Goal: Transaction & Acquisition: Purchase product/service

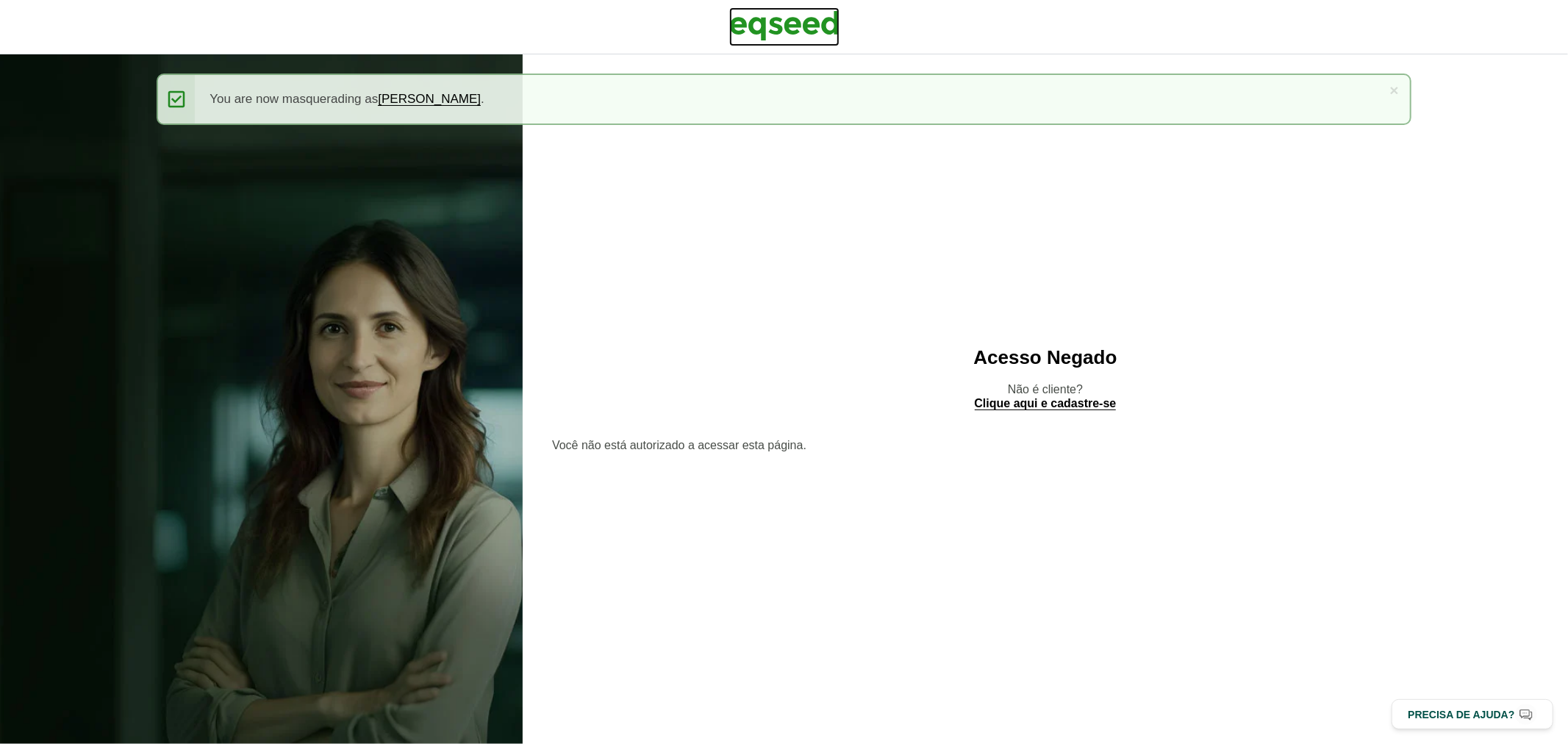
click at [802, 20] on img at bounding box center [784, 26] width 110 height 37
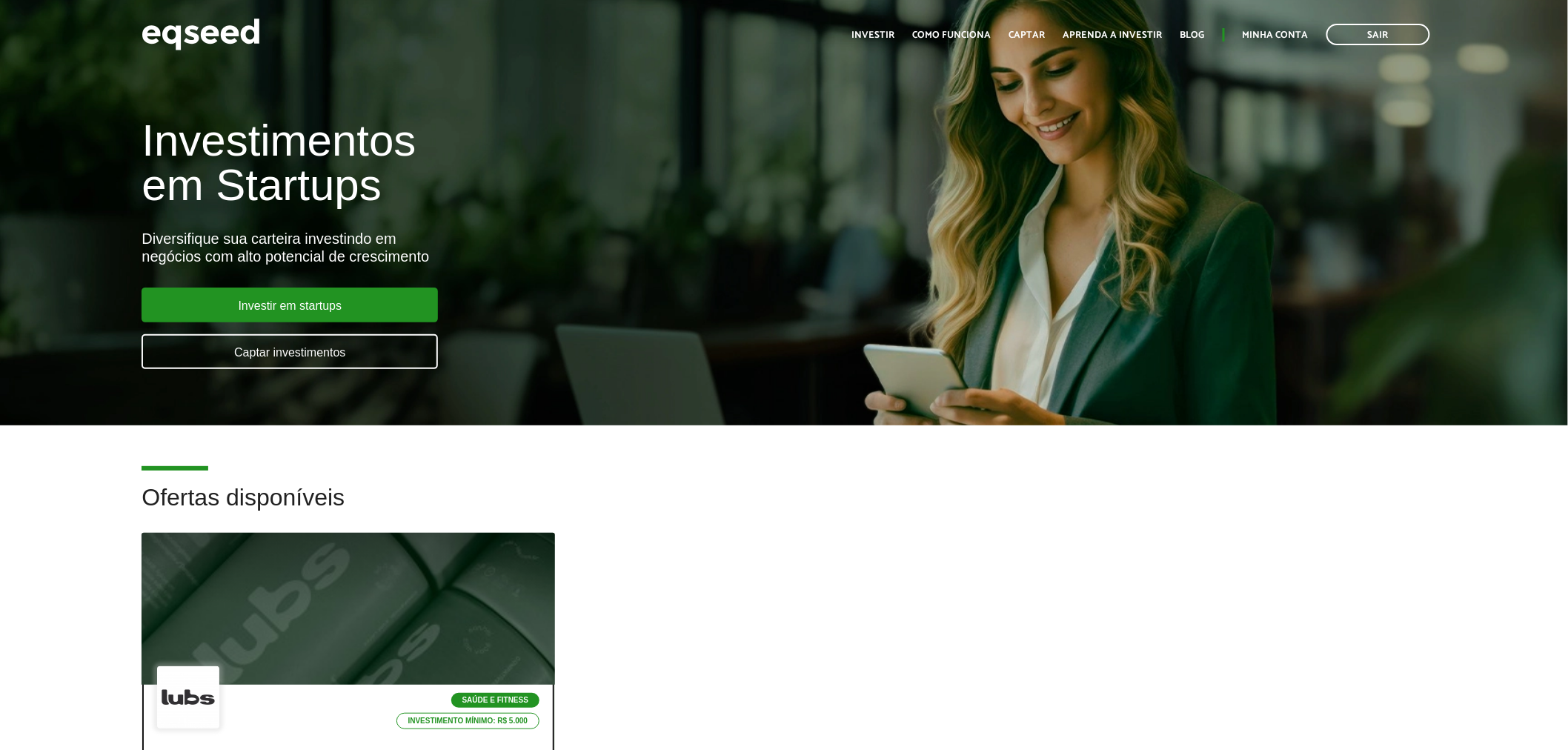
click at [462, 595] on div at bounding box center [349, 608] width 496 height 182
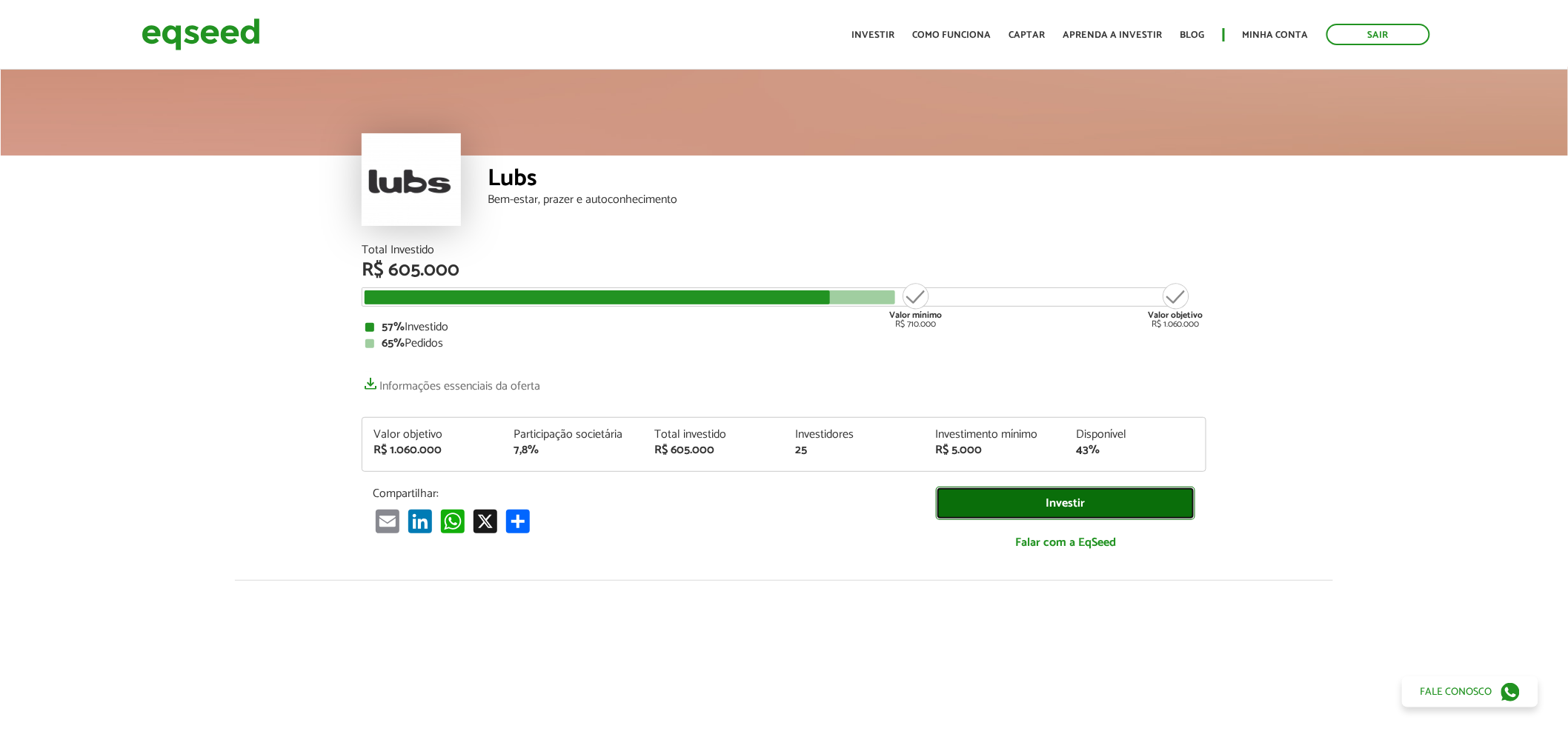
click at [960, 508] on link "Investir" at bounding box center [1066, 503] width 260 height 33
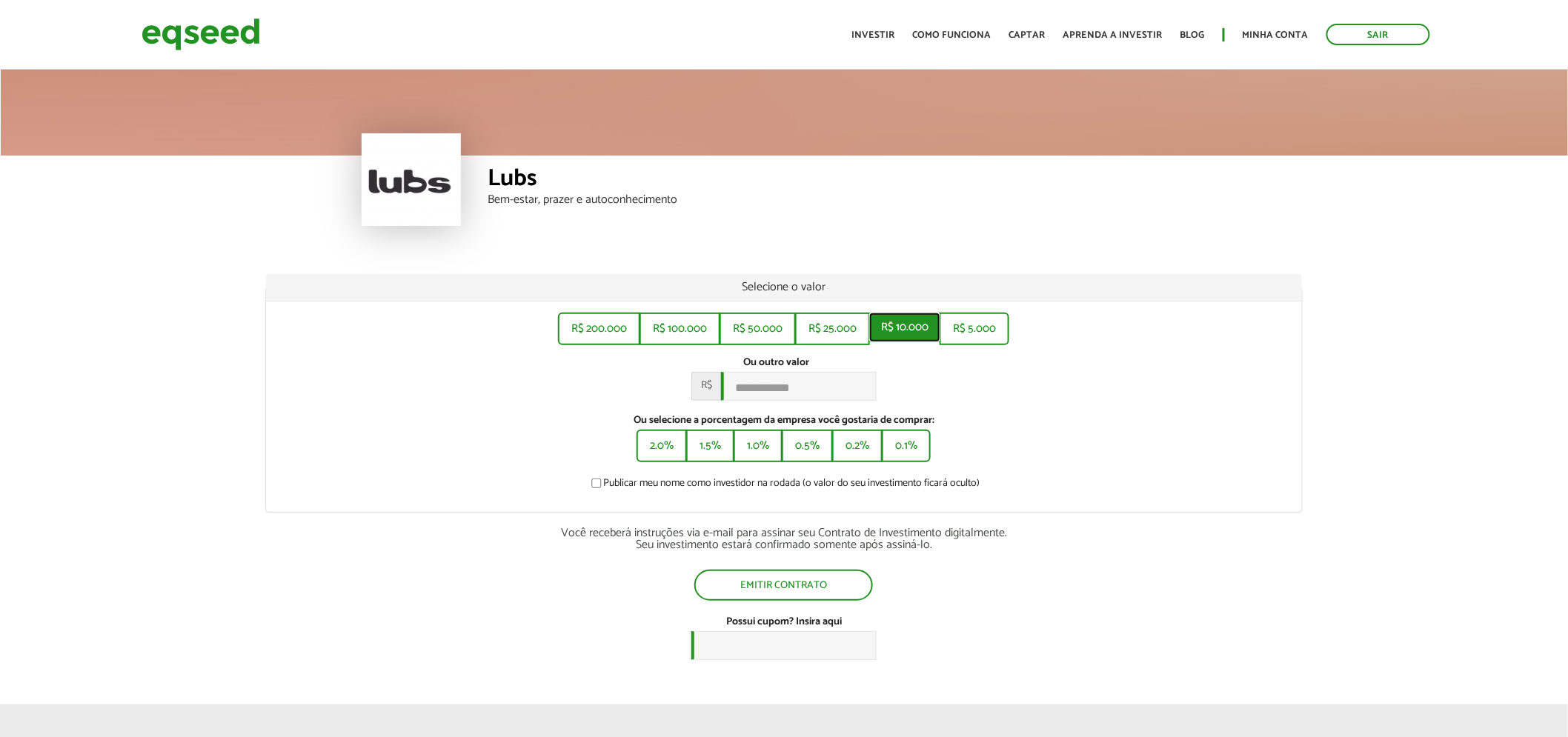
click at [902, 317] on button "R$ 10.000" at bounding box center [904, 327] width 71 height 30
type input "******"
click at [828, 595] on button "Emitir contrato" at bounding box center [783, 583] width 176 height 28
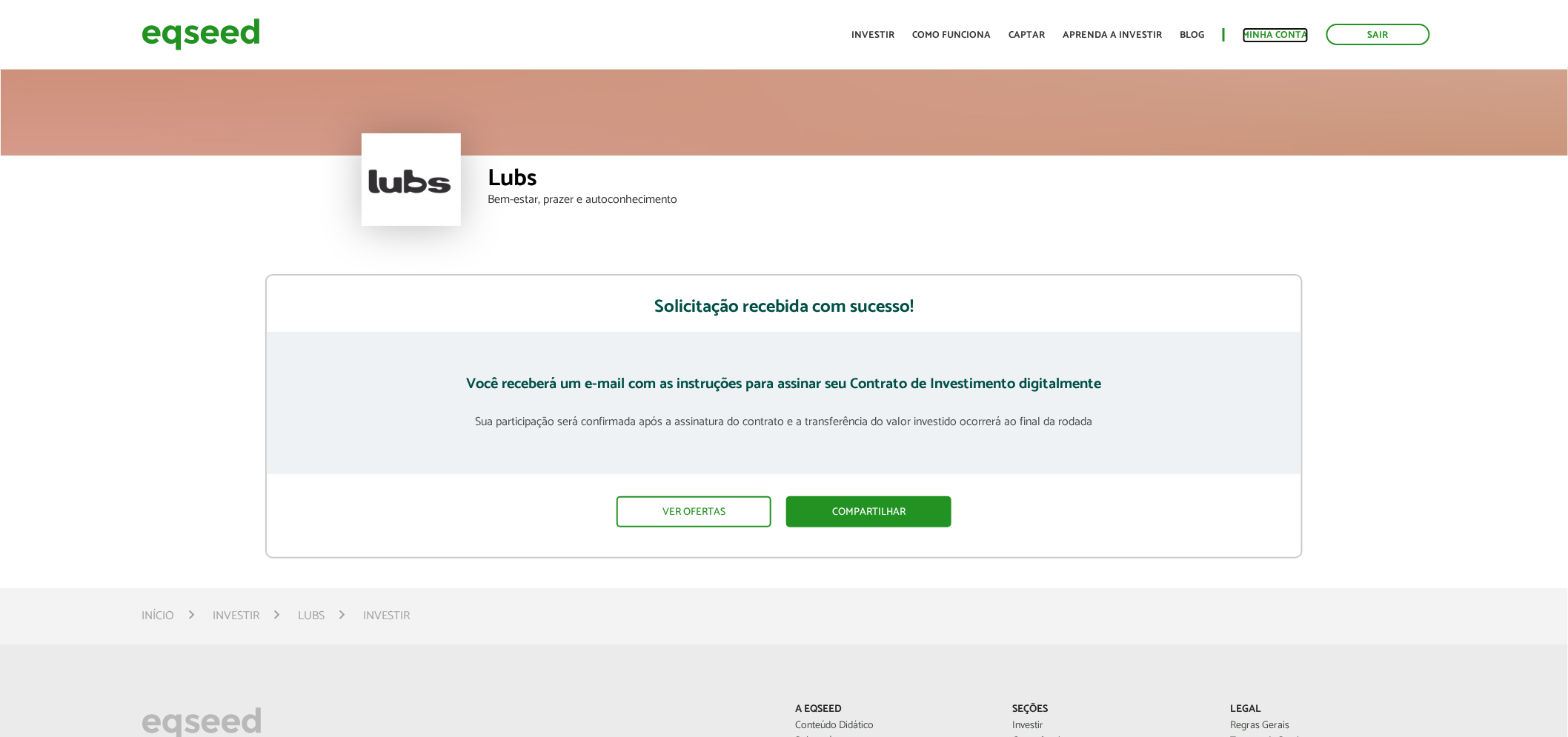
click at [1259, 32] on link "Minha conta" at bounding box center [1275, 35] width 66 height 9
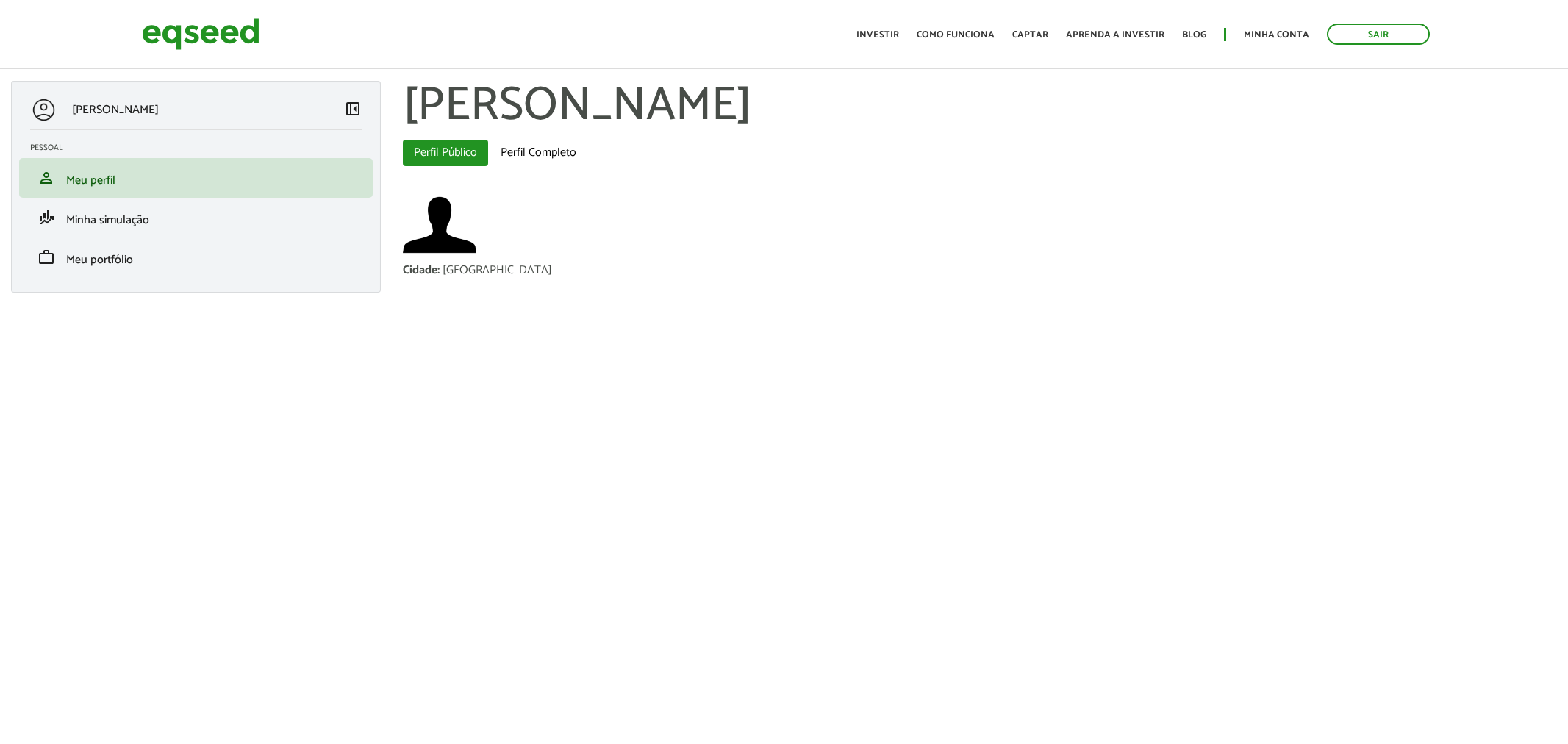
click at [1358, 31] on link "Sair" at bounding box center [1379, 34] width 103 height 21
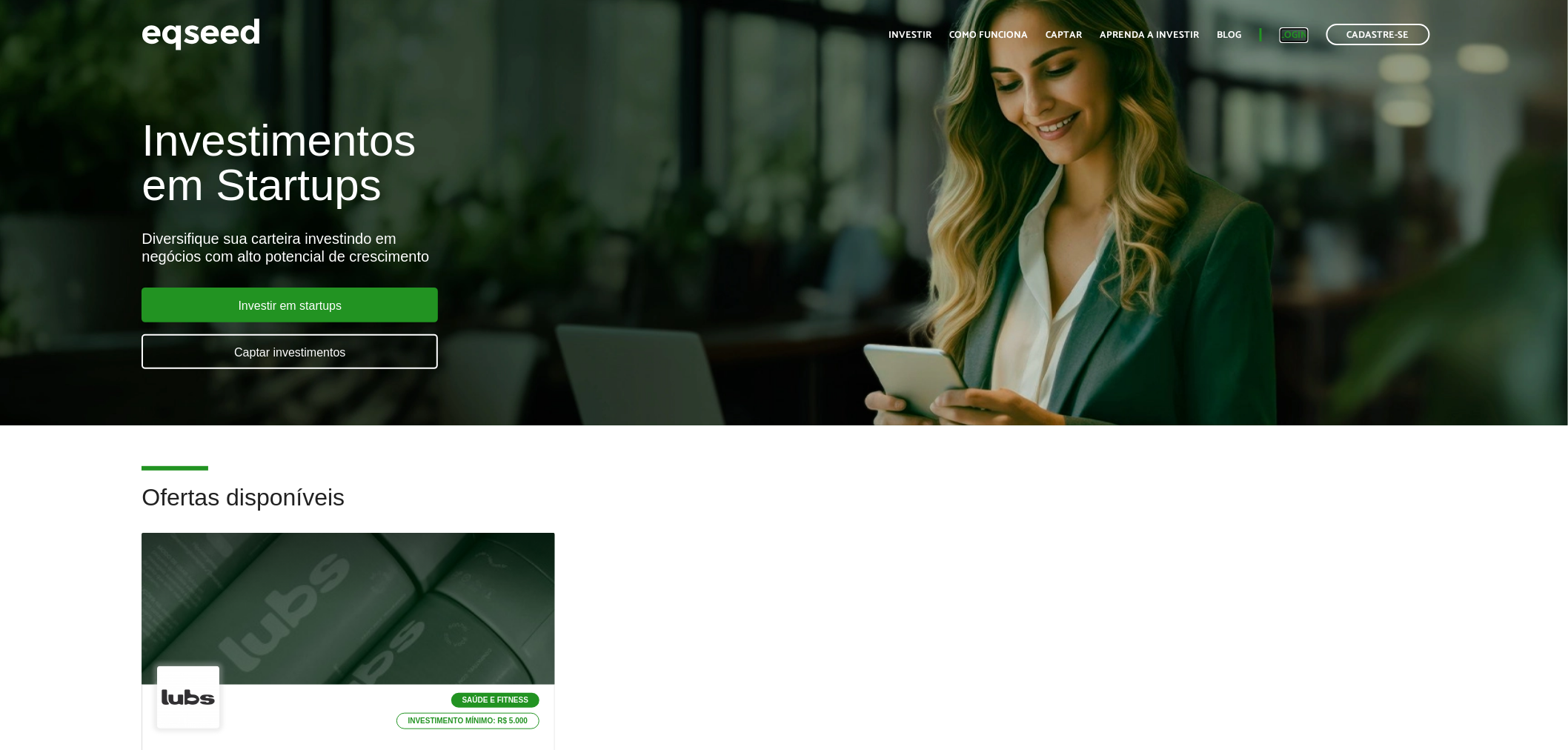
click at [1287, 31] on link "Login" at bounding box center [1294, 35] width 29 height 9
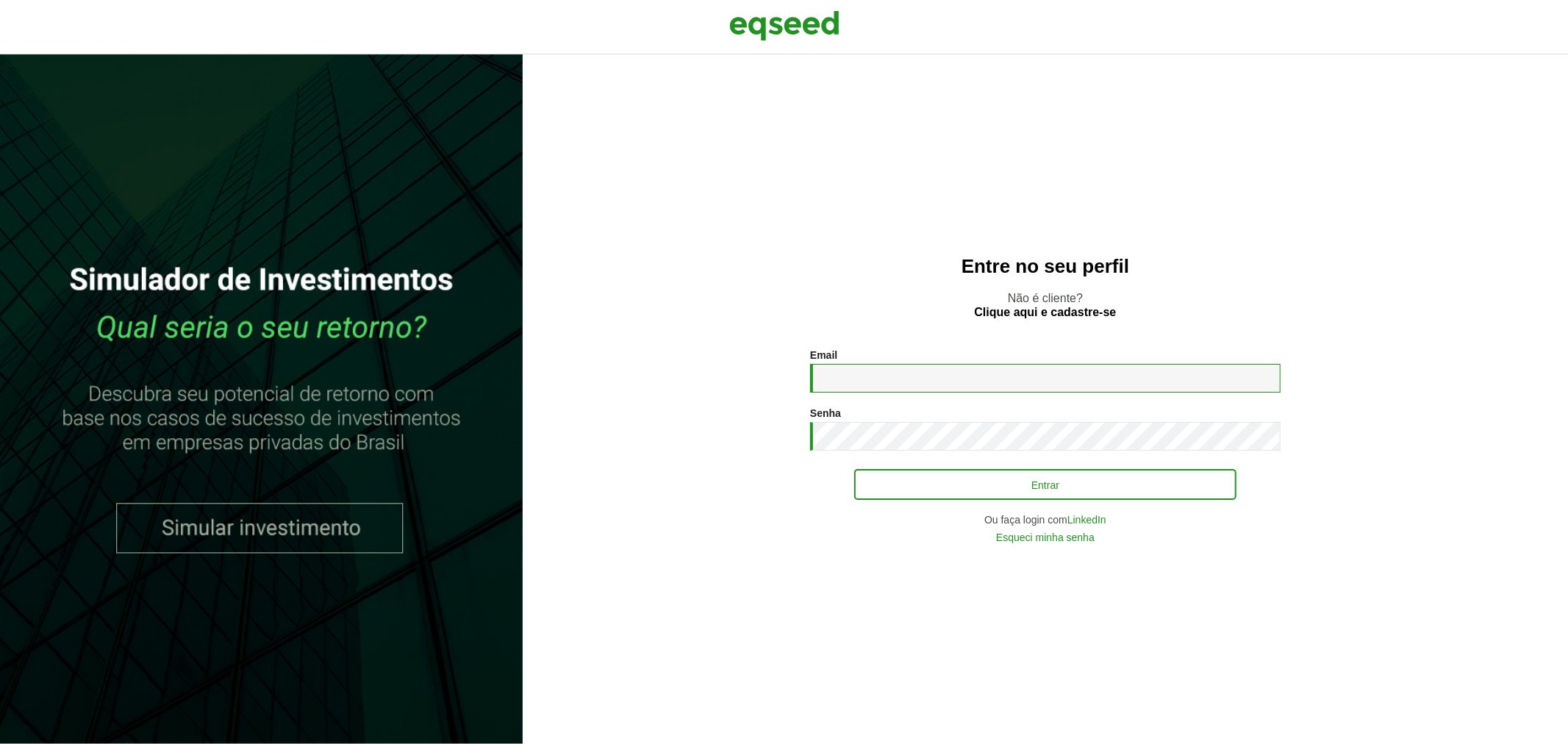
type input "**********"
click at [884, 486] on button "Entrar" at bounding box center [1046, 484] width 382 height 28
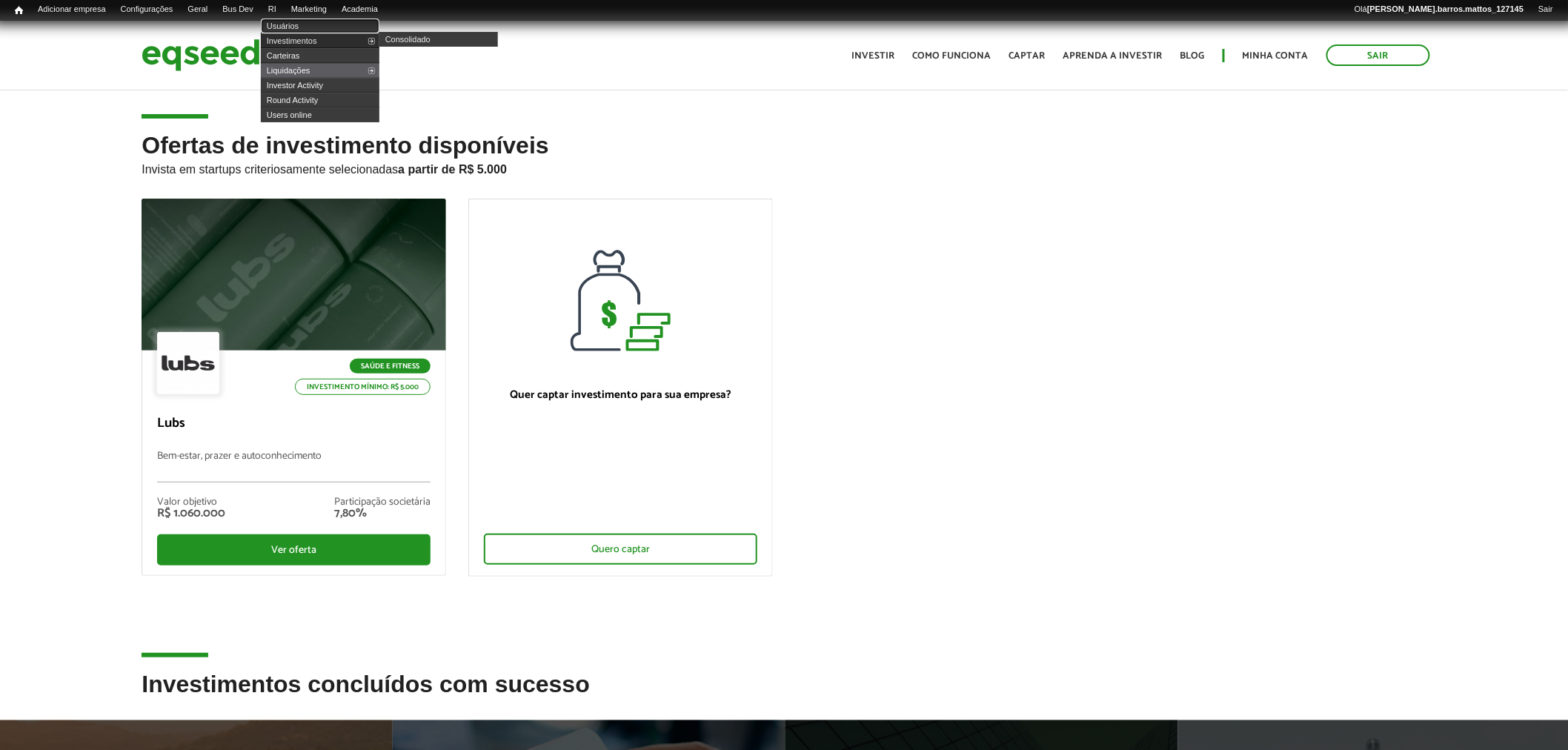
click at [297, 34] on ul "Usuários Investimentos Consolidado Carteiras Liquidações Consolidado Investor A…" at bounding box center [320, 70] width 119 height 104
click at [297, 34] on link "Investimentos" at bounding box center [320, 40] width 119 height 14
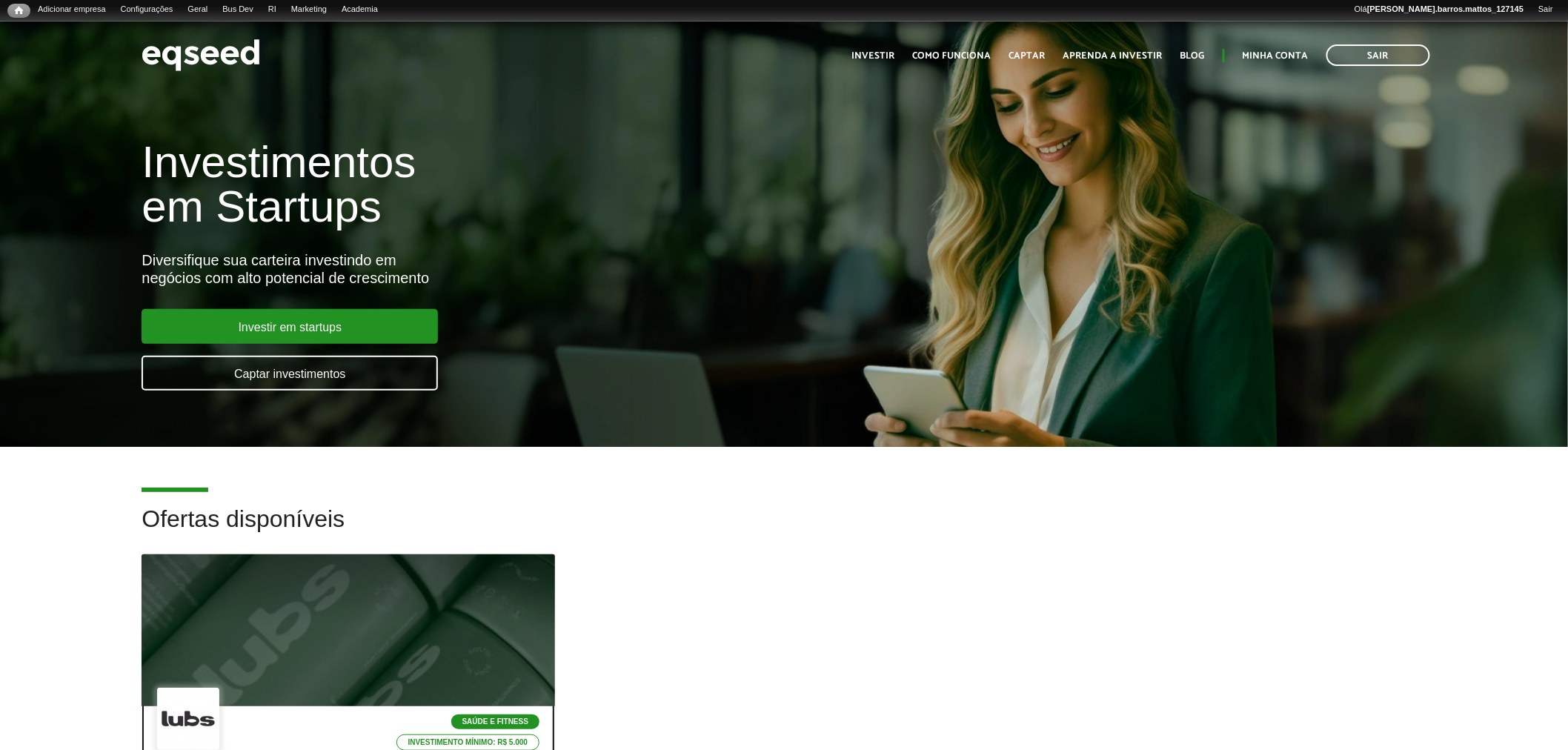
click at [308, 557] on div at bounding box center [349, 630] width 496 height 182
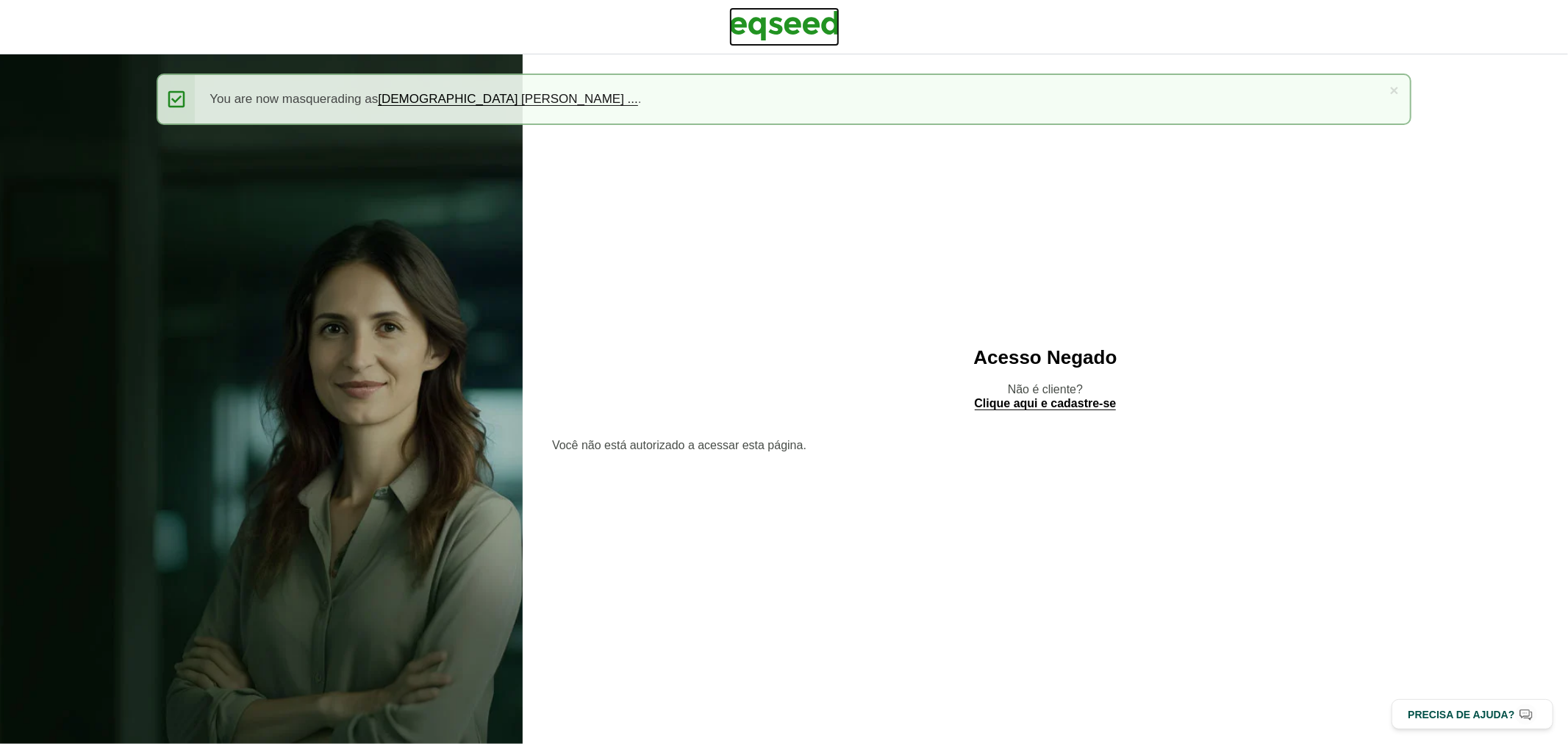
click at [765, 10] on img at bounding box center [784, 26] width 110 height 37
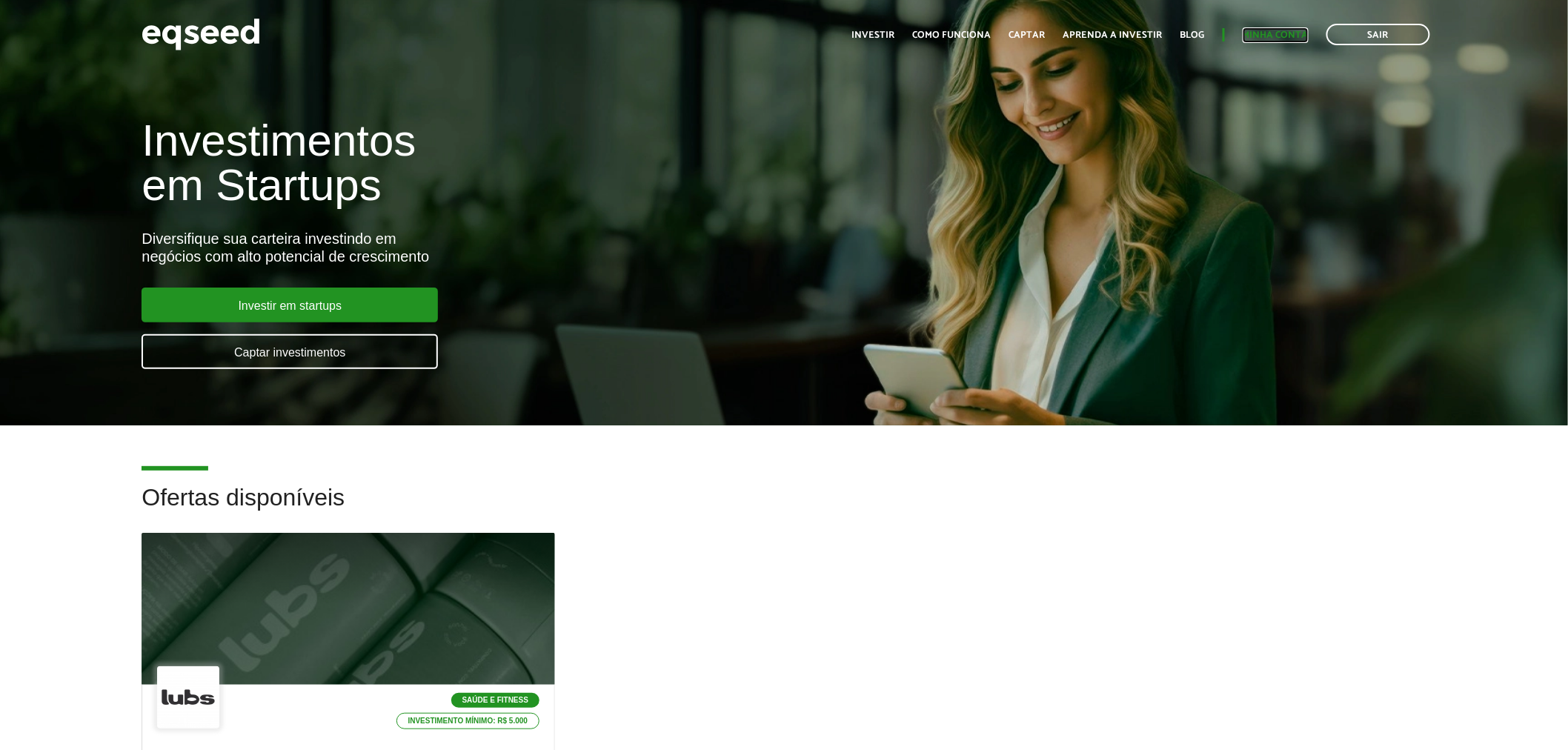
click at [1268, 31] on link "Minha conta" at bounding box center [1275, 35] width 66 height 9
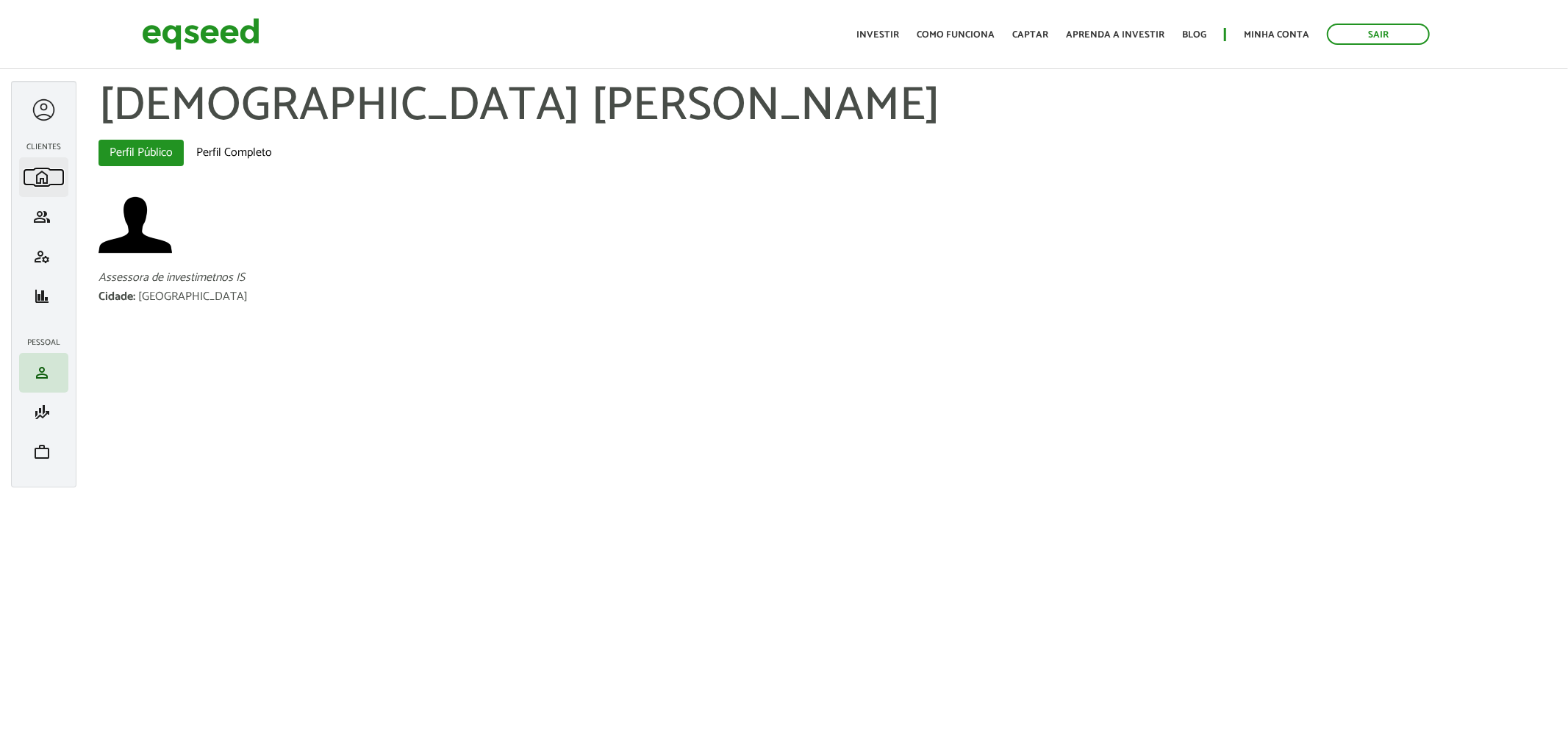
click at [41, 185] on span "home" at bounding box center [41, 177] width 18 height 18
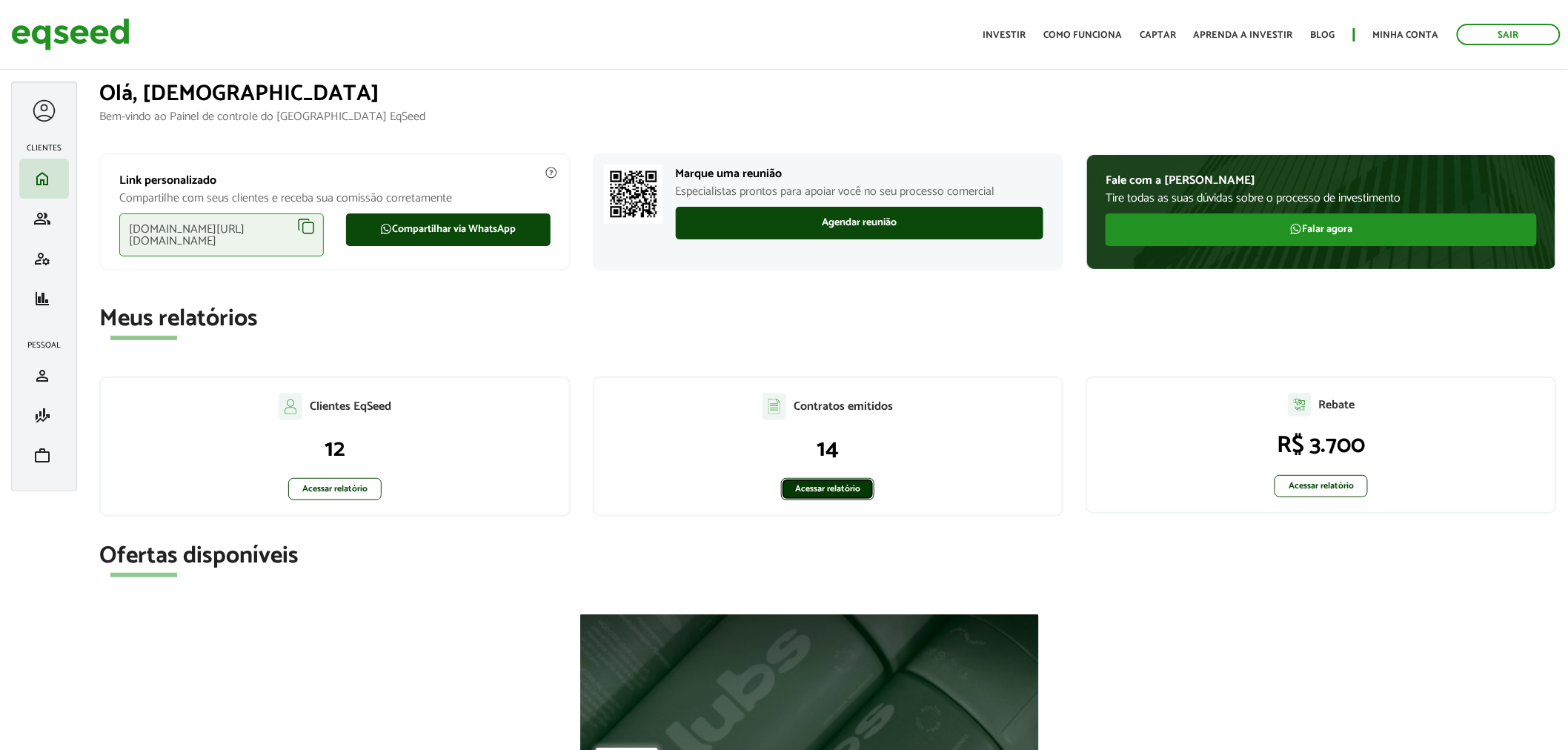
click at [849, 498] on link "Acessar relatório" at bounding box center [827, 489] width 93 height 22
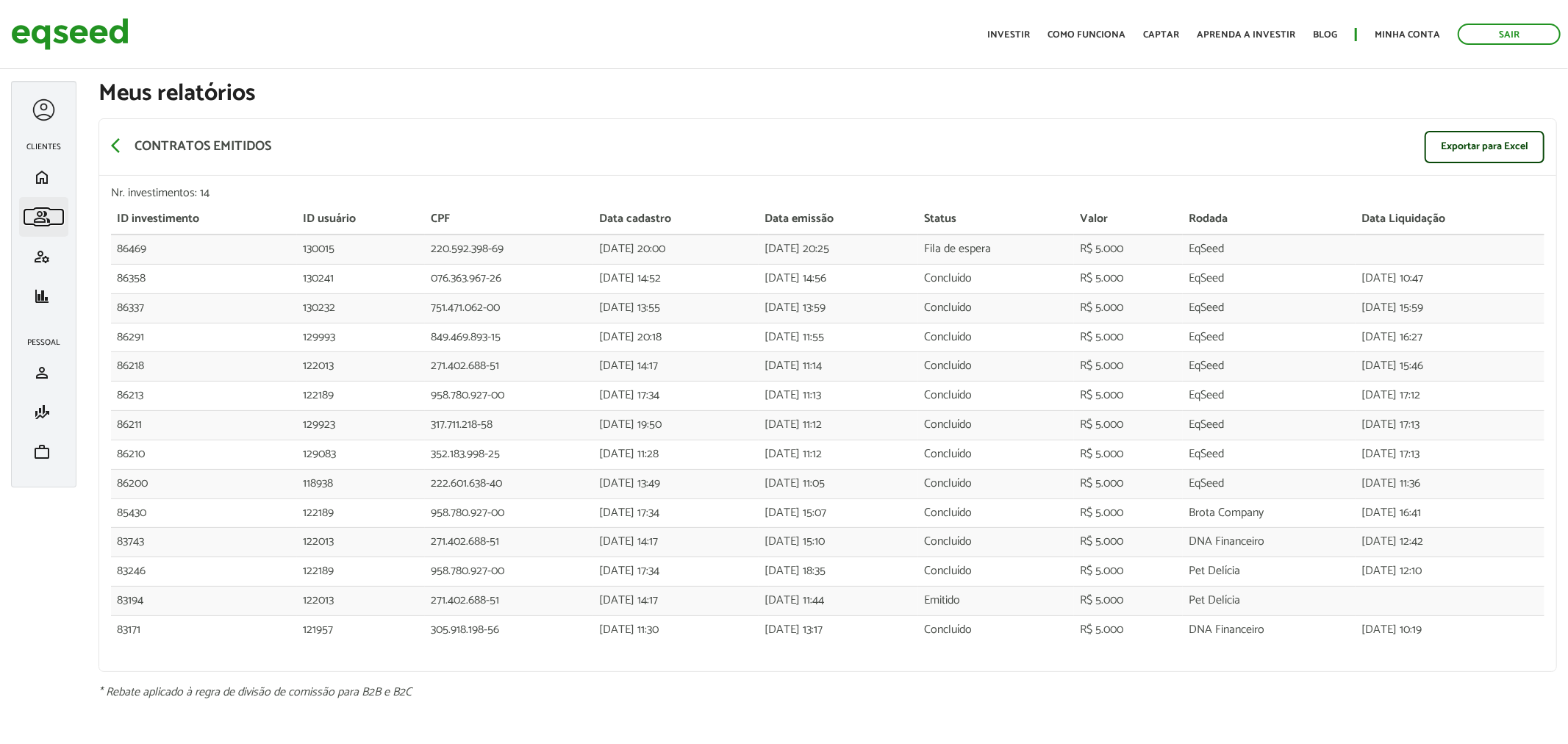
click at [50, 219] on span "group" at bounding box center [41, 216] width 18 height 18
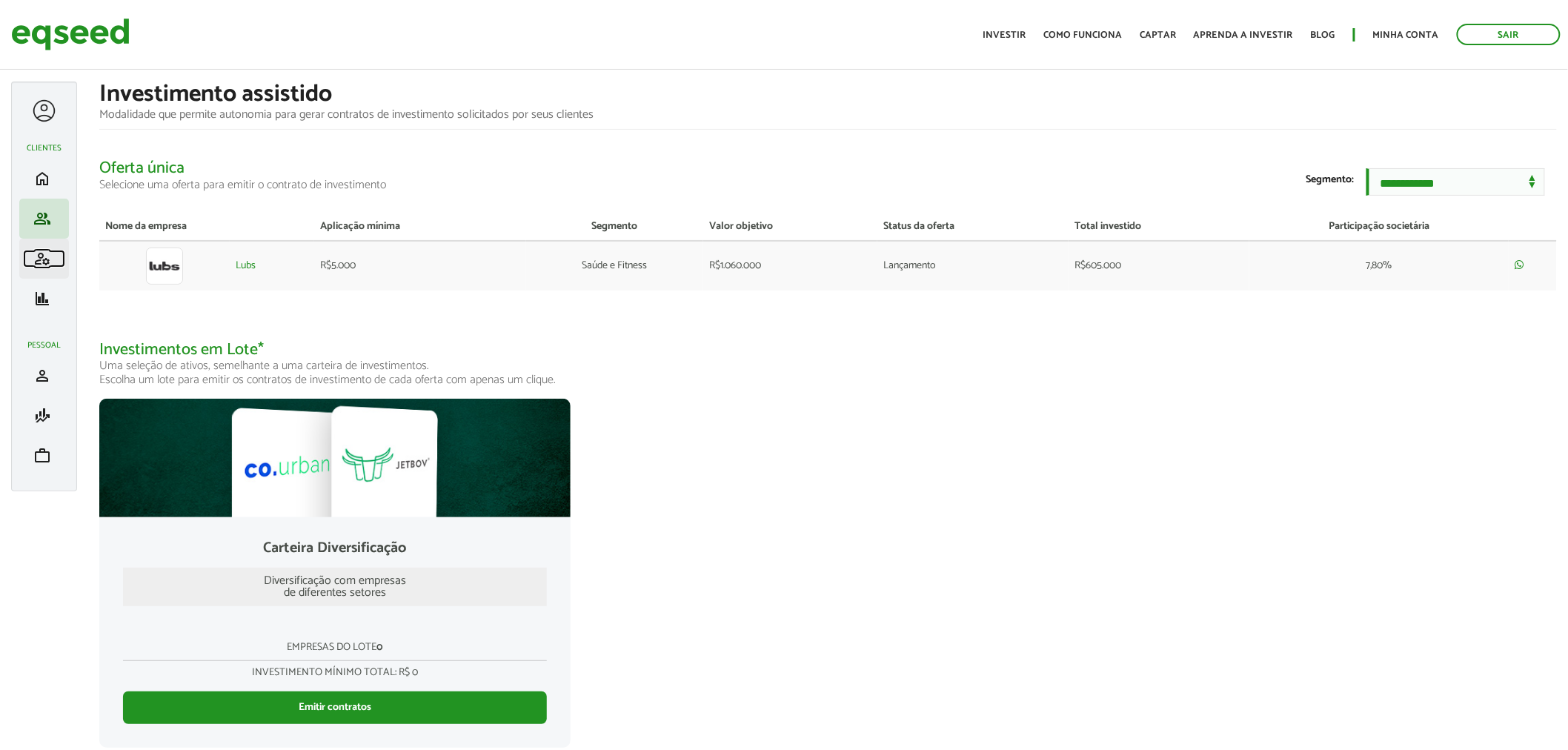
click at [49, 250] on span "manage_accounts" at bounding box center [42, 258] width 18 height 18
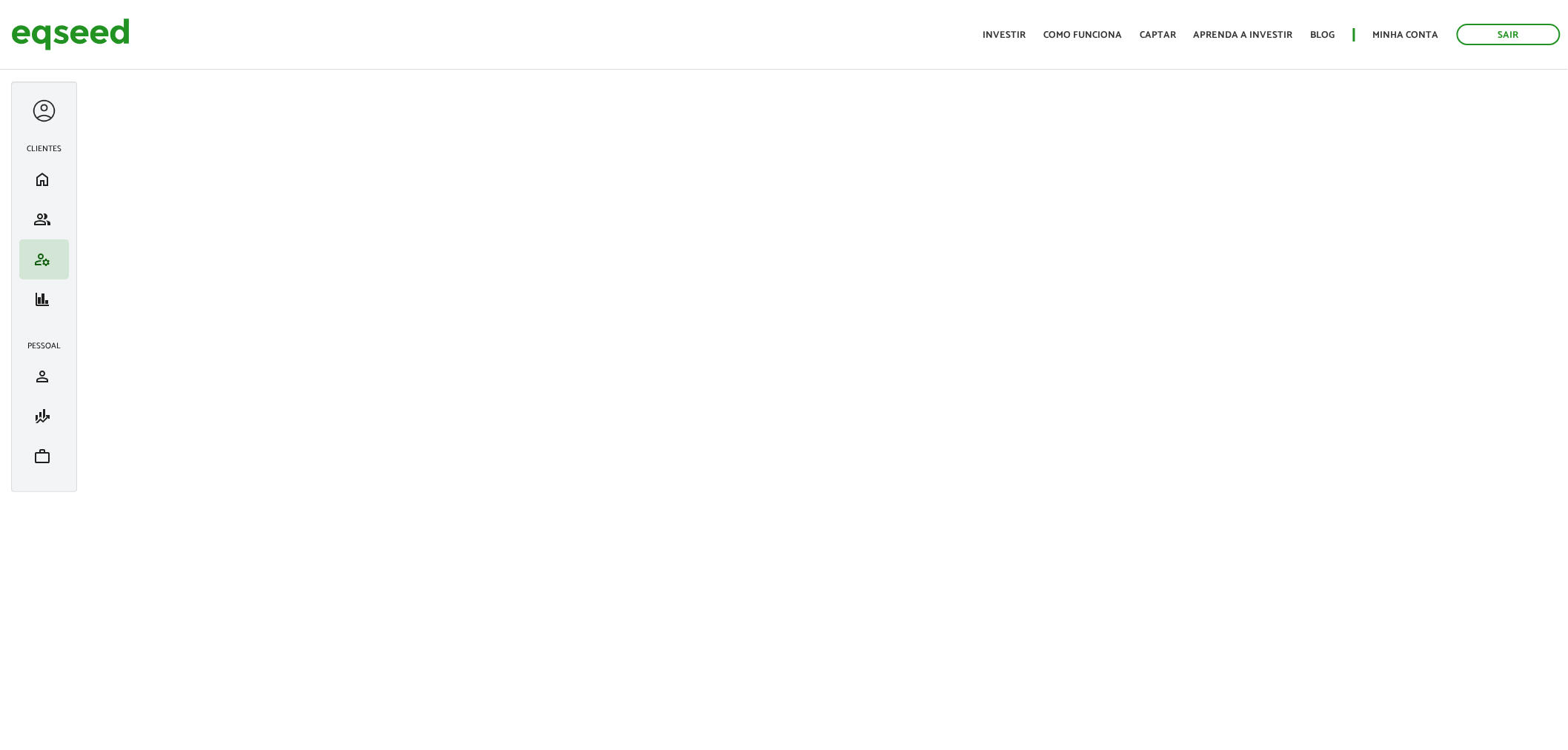
click at [33, 105] on div at bounding box center [44, 110] width 27 height 27
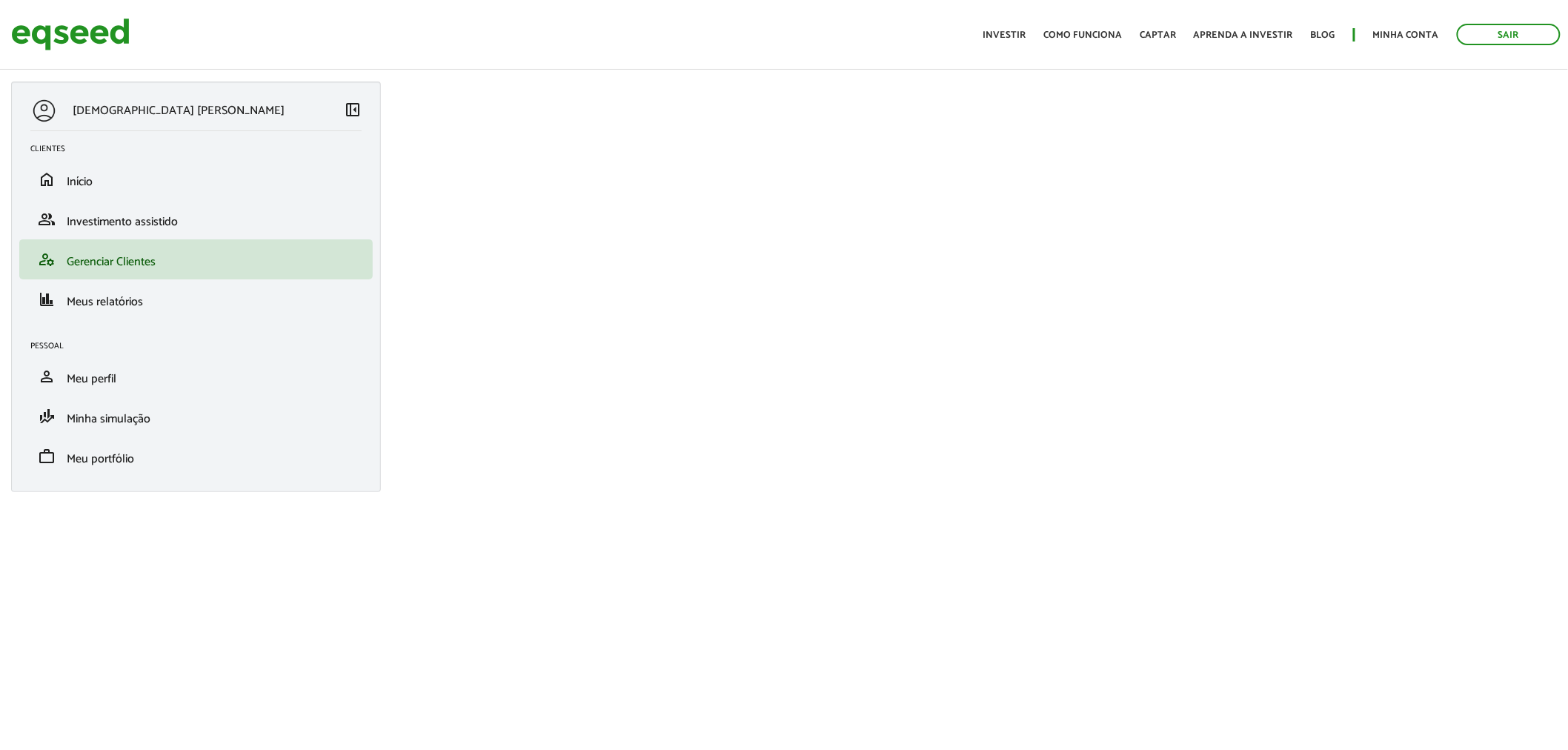
click at [1485, 53] on div "Toggle navigation Início Investir Como funciona Captar Aprenda a investir Blog …" at bounding box center [1271, 34] width 593 height 39
click at [1491, 42] on link "Sair" at bounding box center [1509, 34] width 104 height 21
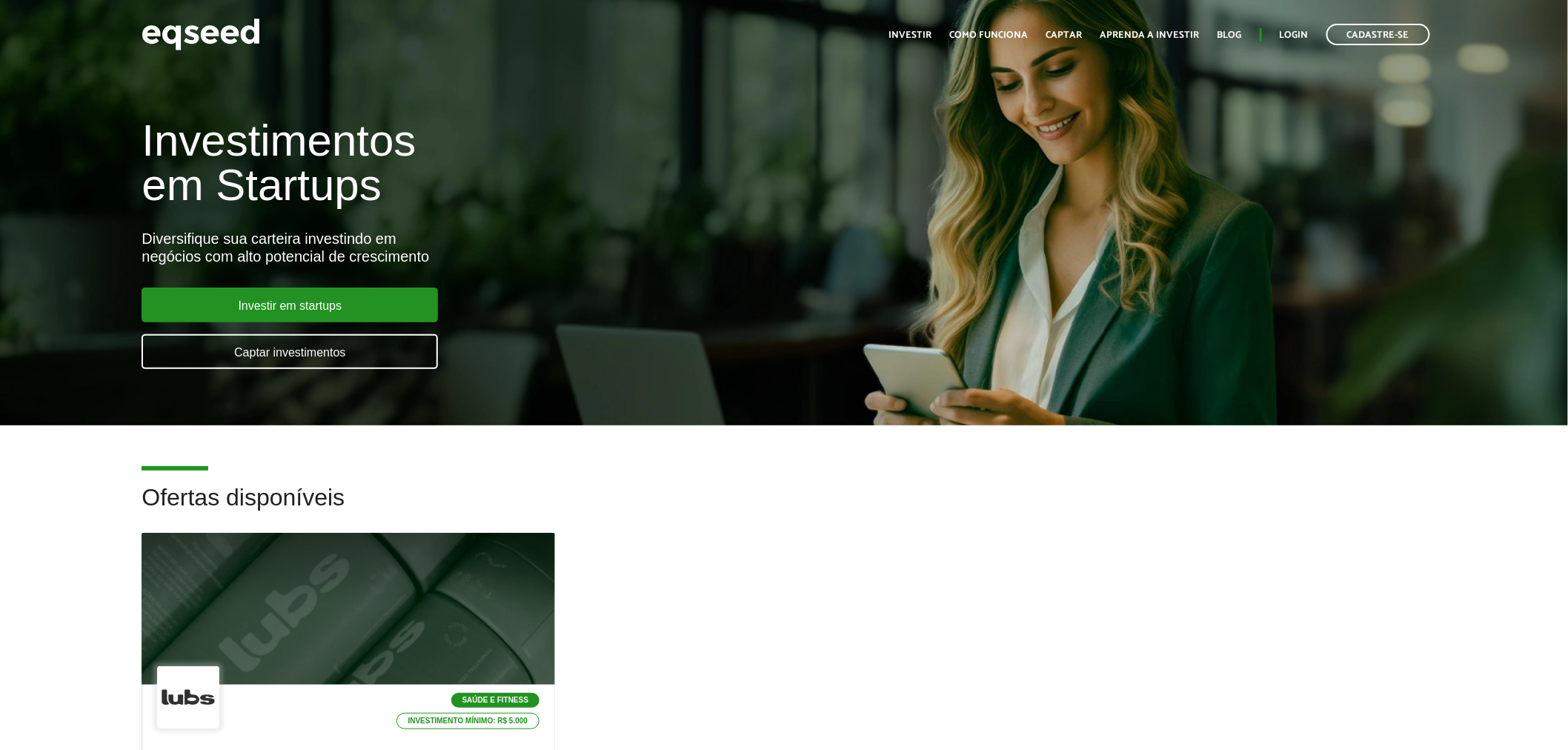
click at [1300, 23] on div "Toggle navigation Início Investir Como funciona Captar Aprenda a investir Blog …" at bounding box center [1159, 34] width 556 height 39
click at [1307, 36] on link "Login" at bounding box center [1294, 35] width 29 height 9
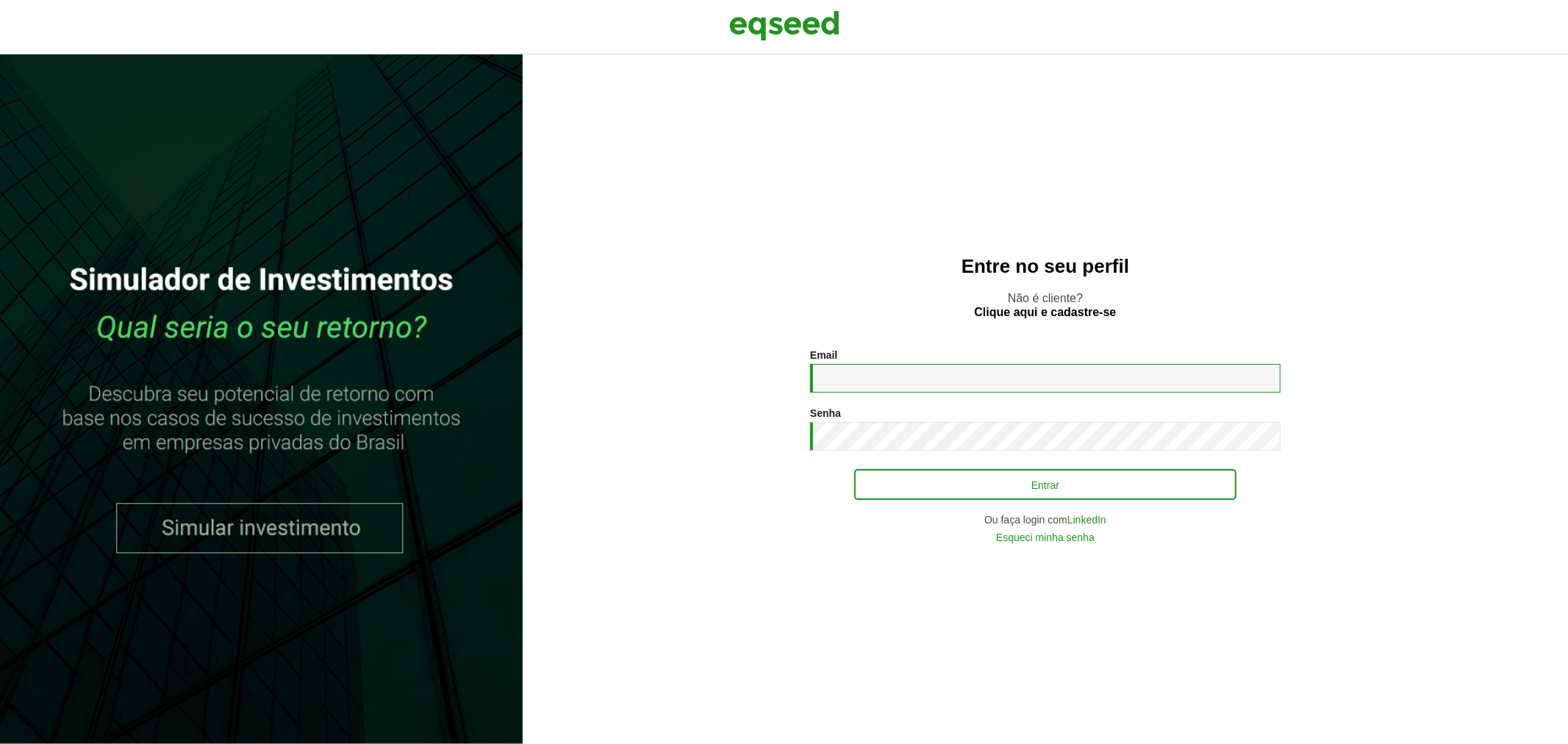
type input "**********"
click at [895, 484] on button "Entrar" at bounding box center [1046, 484] width 382 height 28
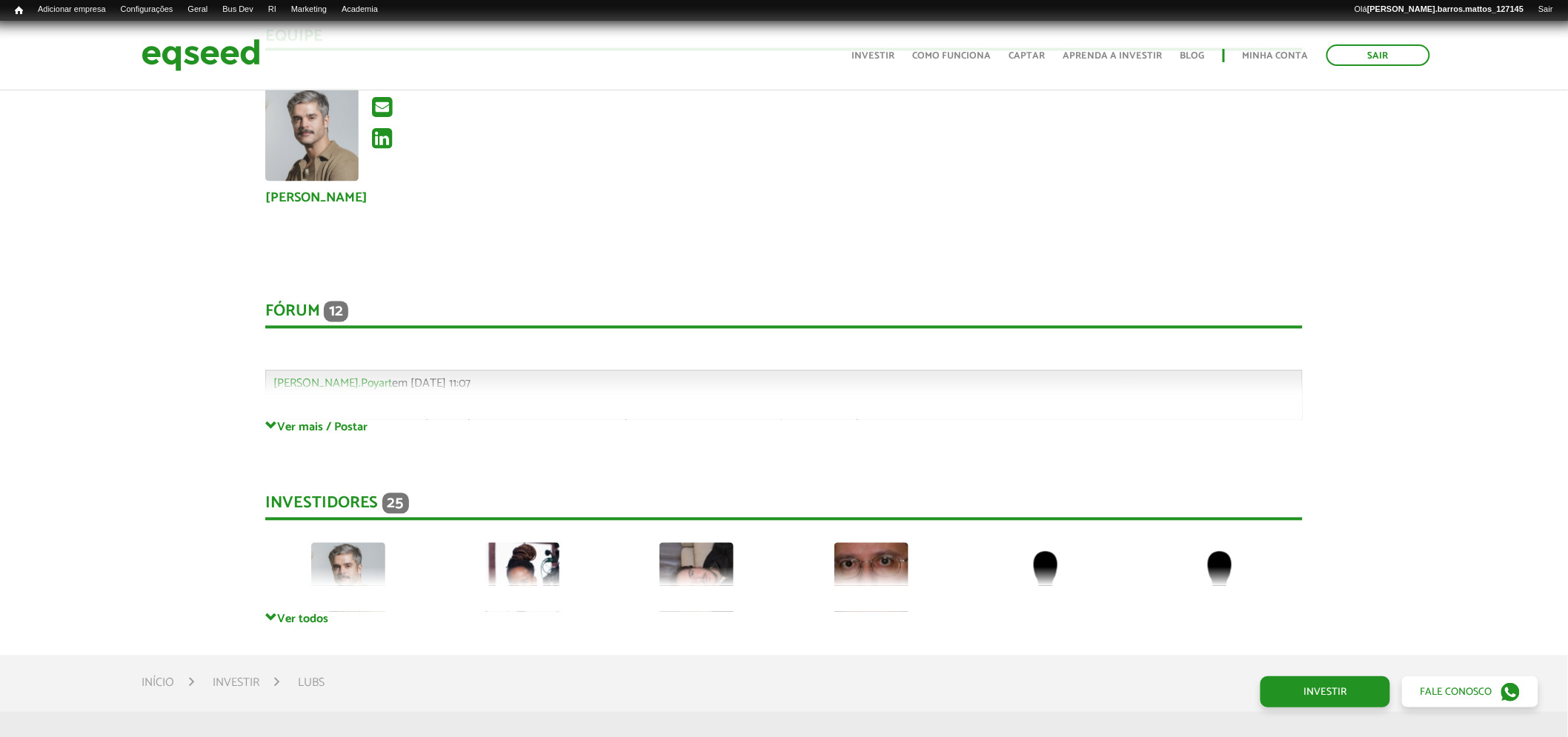
scroll to position [3382, 0]
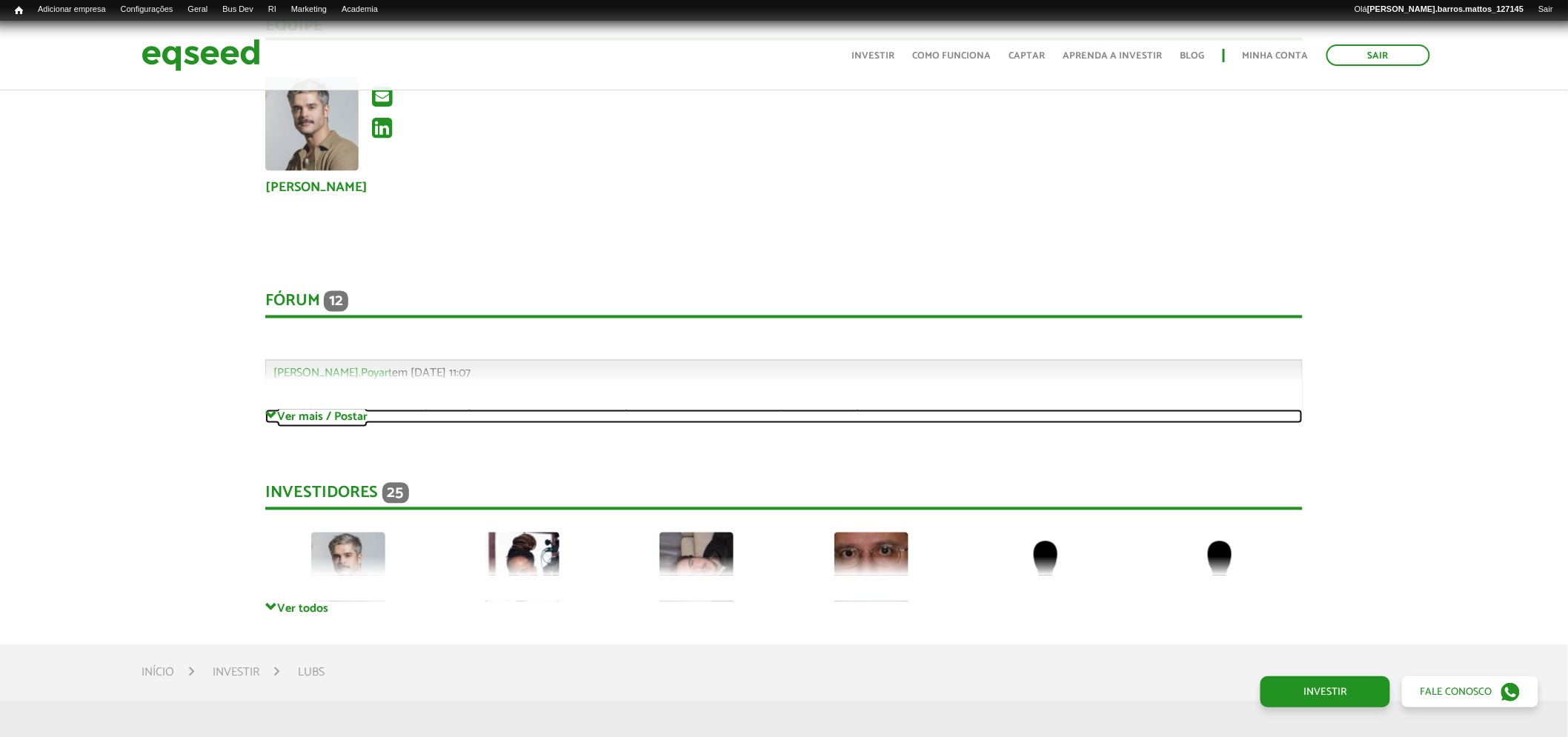
click at [290, 411] on link "Ver mais / Postar" at bounding box center [784, 416] width 1038 height 14
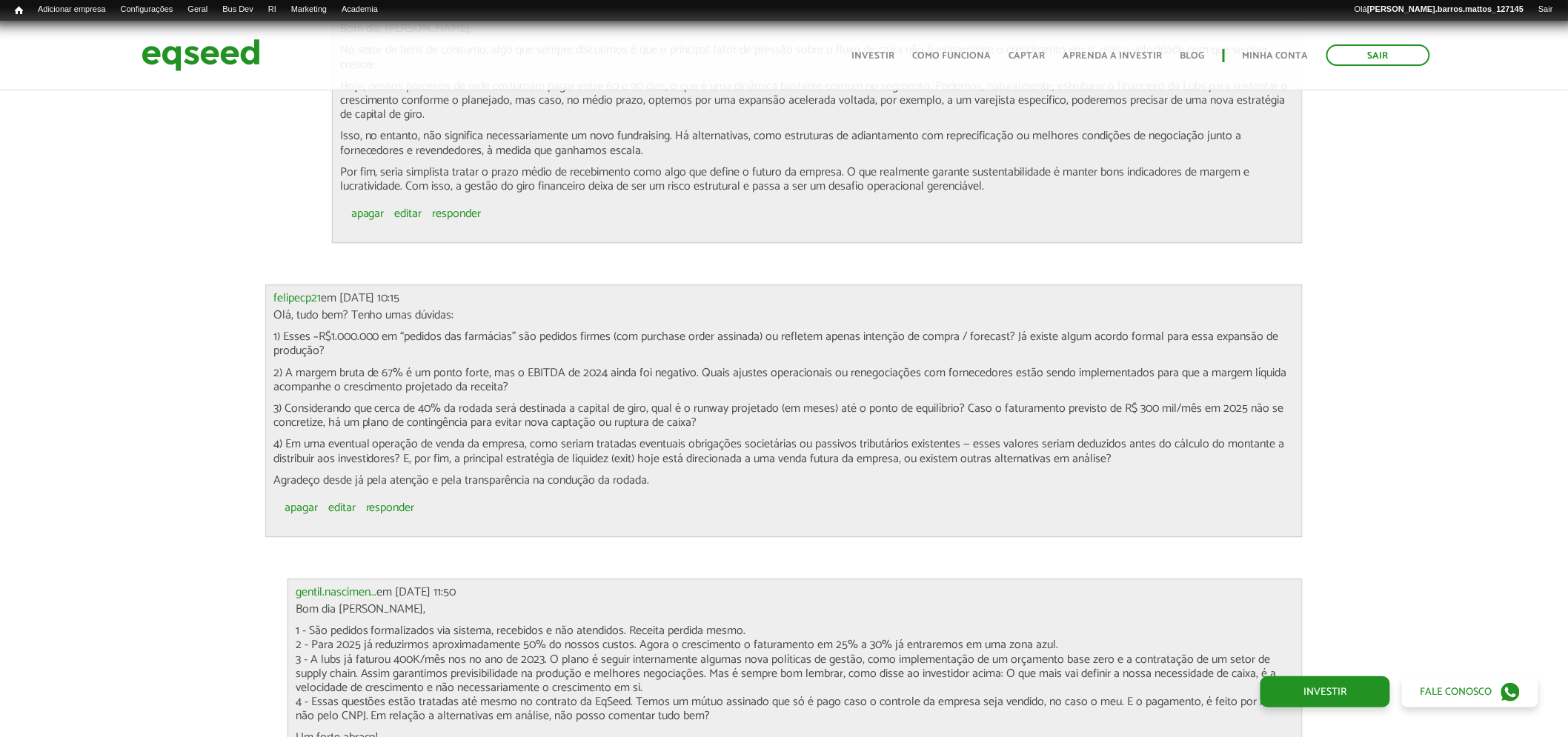
scroll to position [6090, 0]
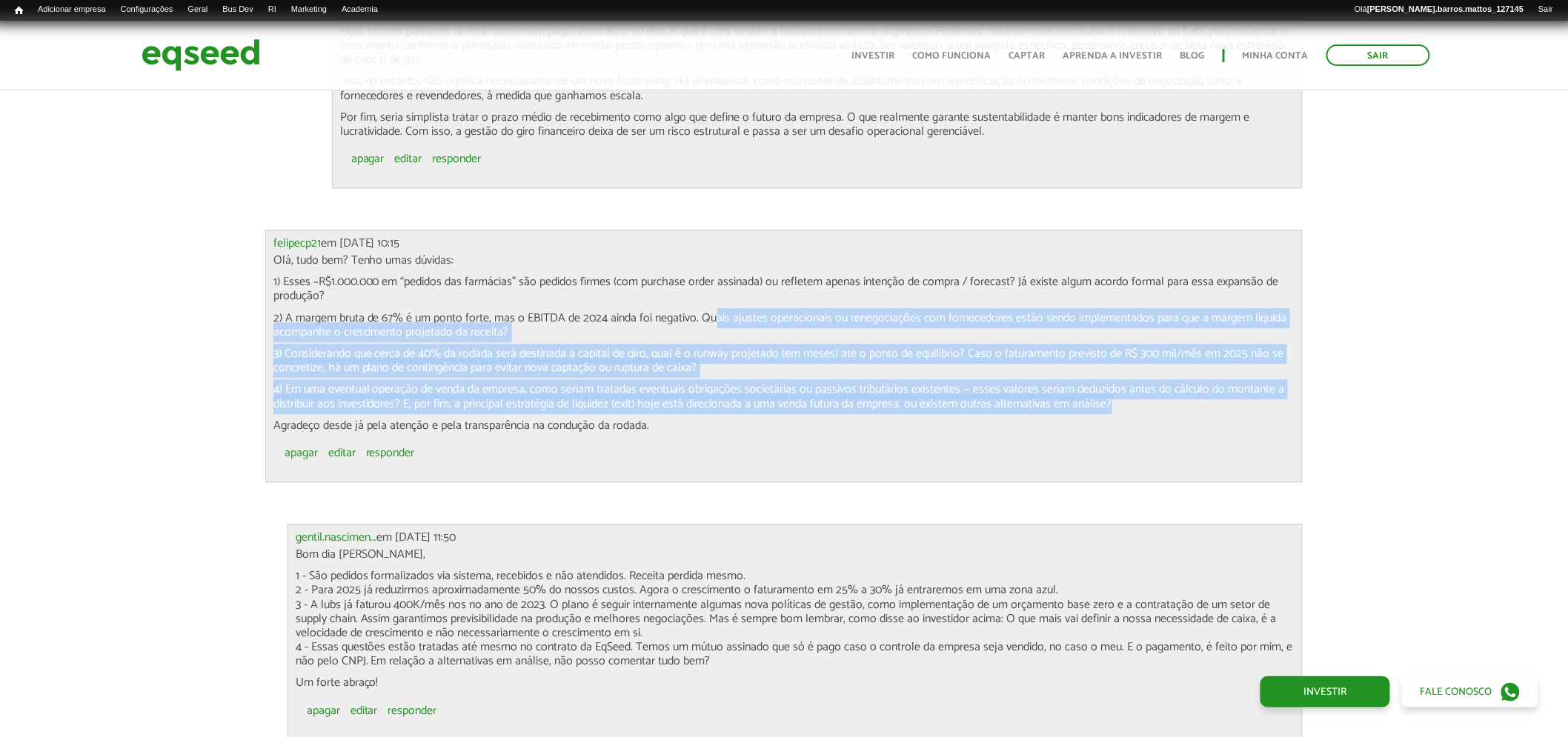
drag, startPoint x: 717, startPoint y: 320, endPoint x: 1263, endPoint y: 403, distance: 552.3
click at [1263, 403] on div "Olá, tudo bem? Tenho umas dúvidas: 1) Esses ~R$1.000.000 em “pedidos das farmác…" at bounding box center [784, 343] width 1022 height 179
click at [1137, 408] on p "4) Em uma eventual operação de venda da empresa, como seriam tratadas eventuais…" at bounding box center [784, 396] width 1022 height 28
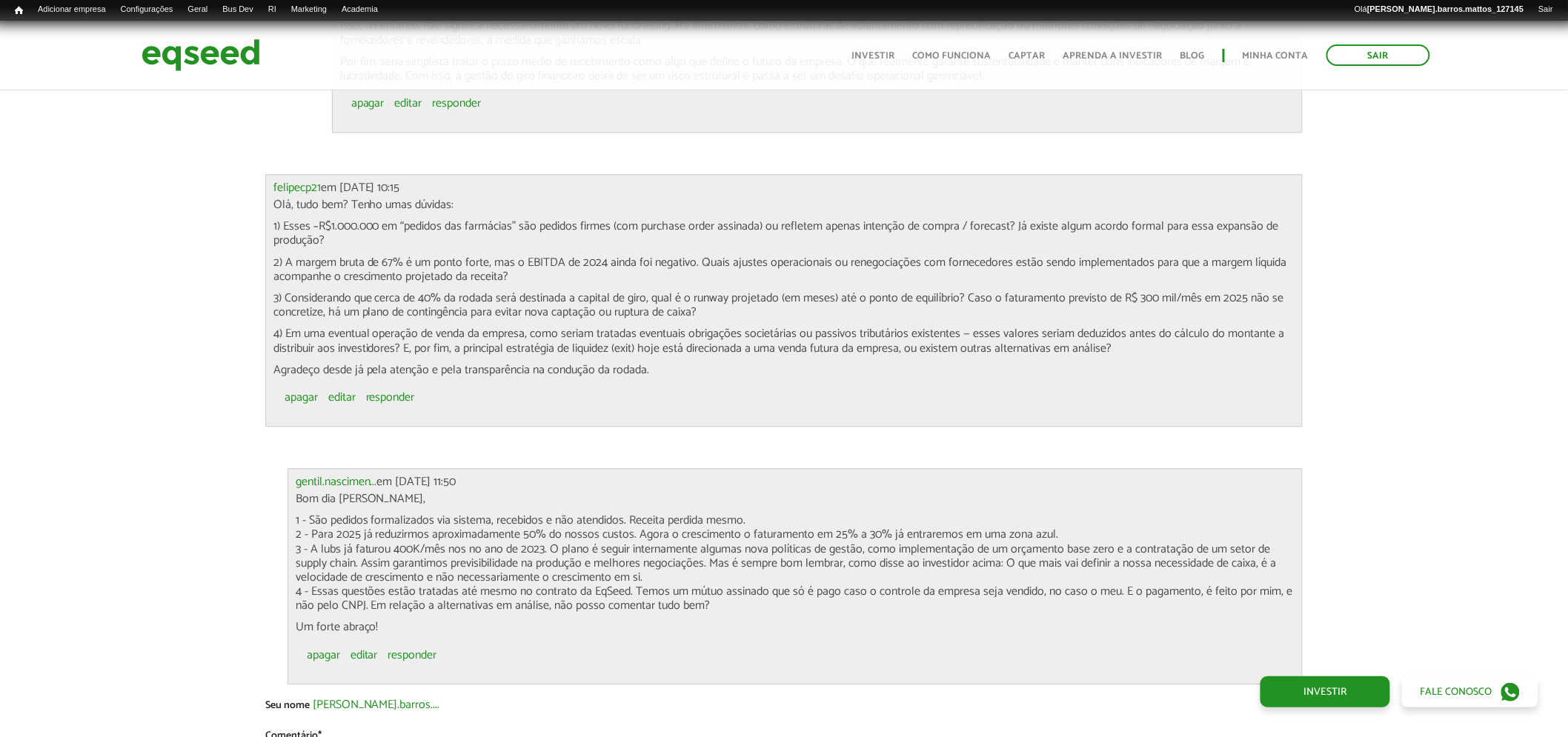
scroll to position [6219, 0]
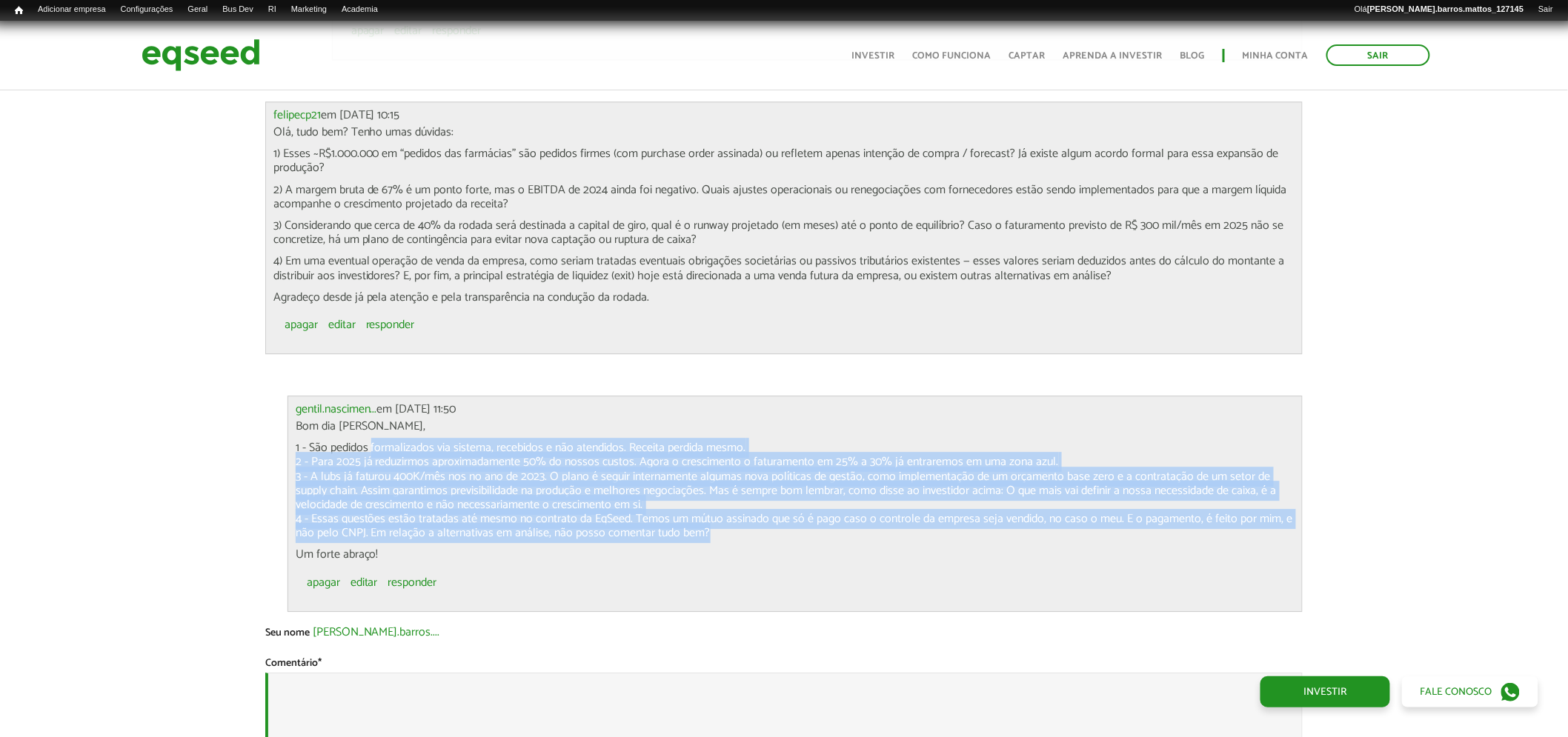
drag, startPoint x: 372, startPoint y: 440, endPoint x: 619, endPoint y: 537, distance: 265.4
click at [691, 529] on p "1 - São pedidos formalizados via sistema, recebidos e não atendidos. Receita pe…" at bounding box center [795, 490] width 1000 height 99
click at [520, 539] on p "1 - São pedidos formalizados via sistema, recebidos e não atendidos. Receita pe…" at bounding box center [795, 490] width 1000 height 99
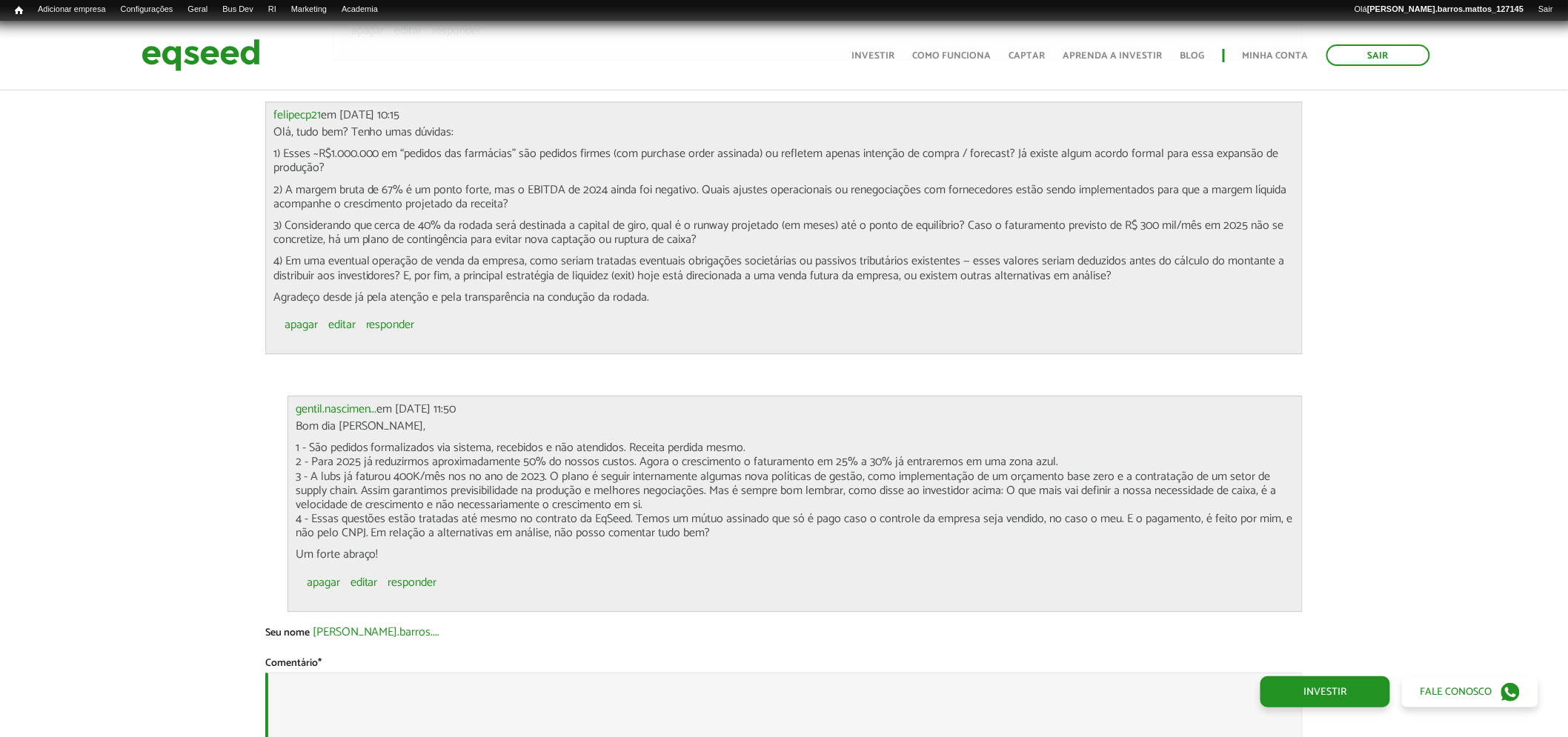
drag, startPoint x: 532, startPoint y: 533, endPoint x: 713, endPoint y: 530, distance: 181.0
click at [713, 530] on p "1 - São pedidos formalizados via sistema, recebidos e não atendidos. Receita pe…" at bounding box center [795, 490] width 1000 height 99
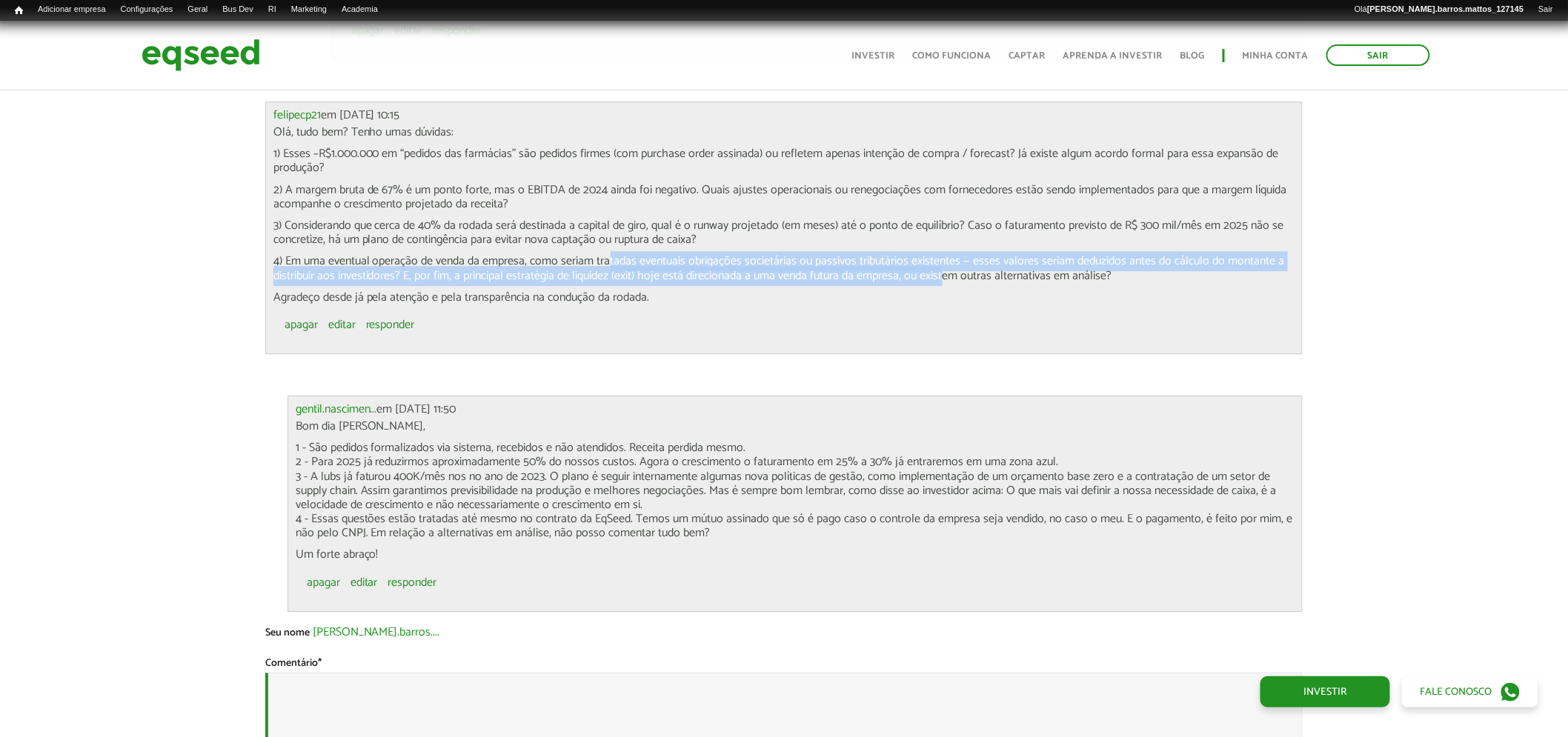
drag, startPoint x: 609, startPoint y: 261, endPoint x: 947, endPoint y: 277, distance: 338.4
click at [947, 277] on p "4) Em uma eventual operação de venda da empresa, como seriam tratadas eventuais…" at bounding box center [784, 267] width 1022 height 28
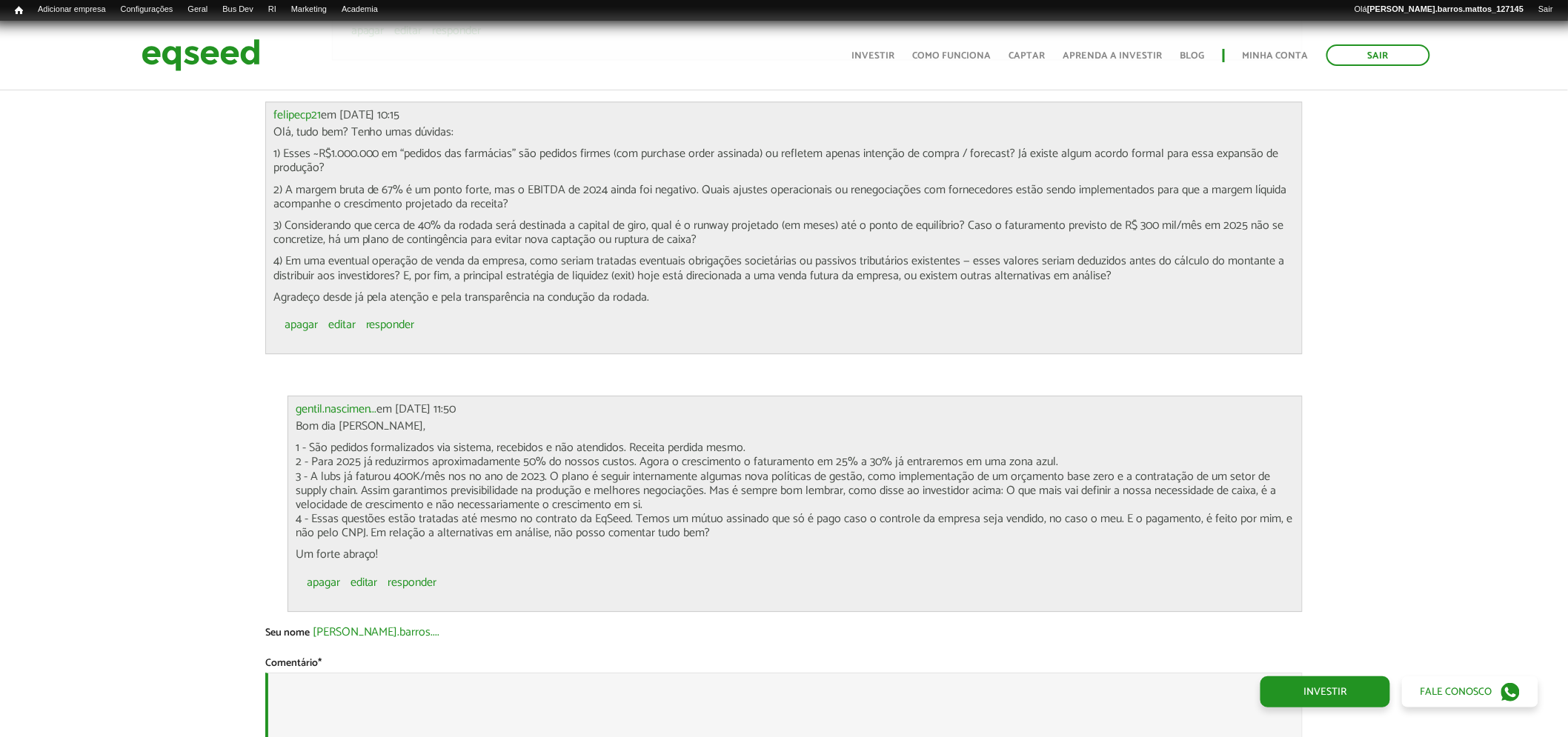
click at [947, 284] on div "Olá, tudo bem? Tenho umas dúvidas: 1) Esses ~R$1.000.000 em “pedidos das farmác…" at bounding box center [784, 215] width 1022 height 179
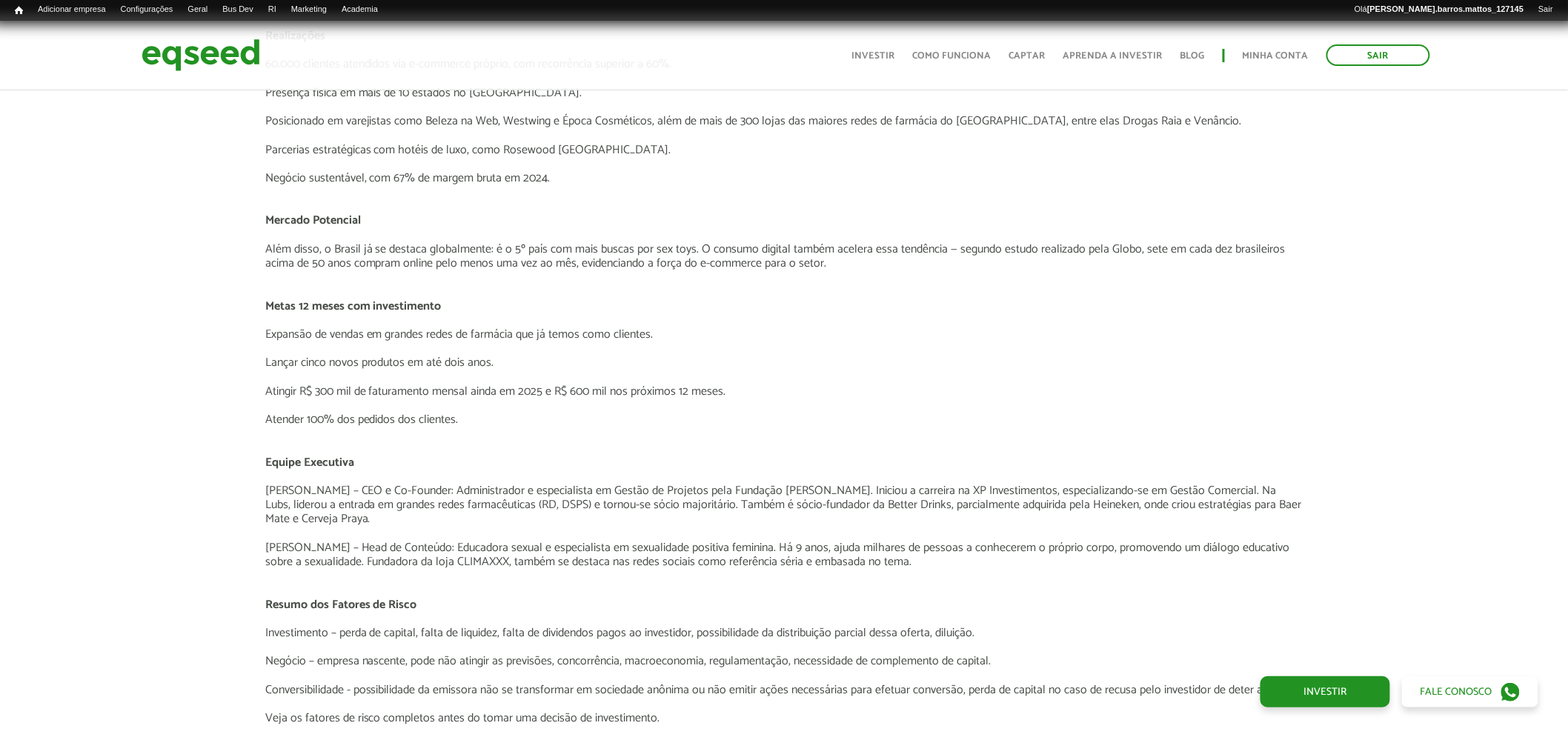
scroll to position [0, 0]
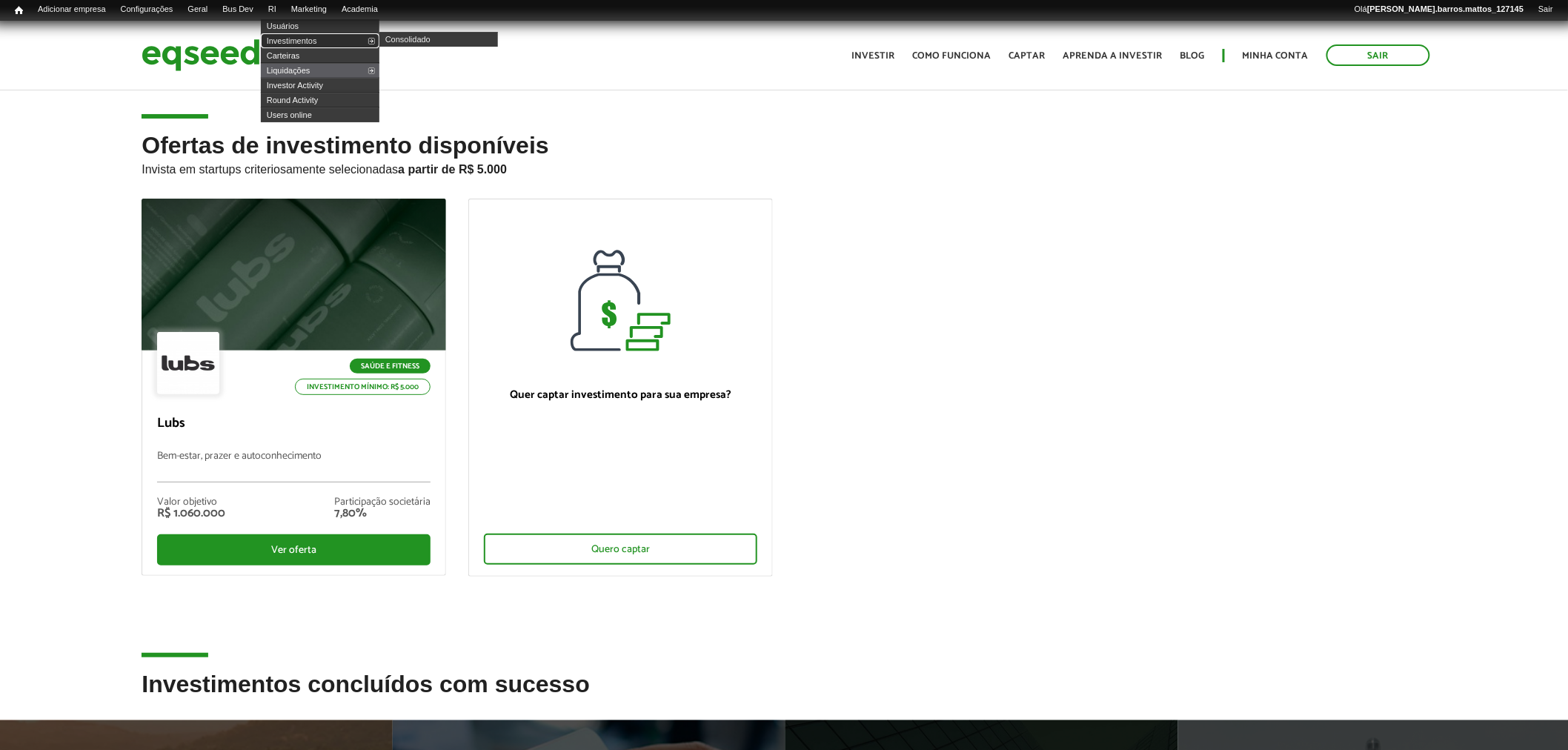
click at [300, 42] on link "Investimentos" at bounding box center [320, 40] width 119 height 14
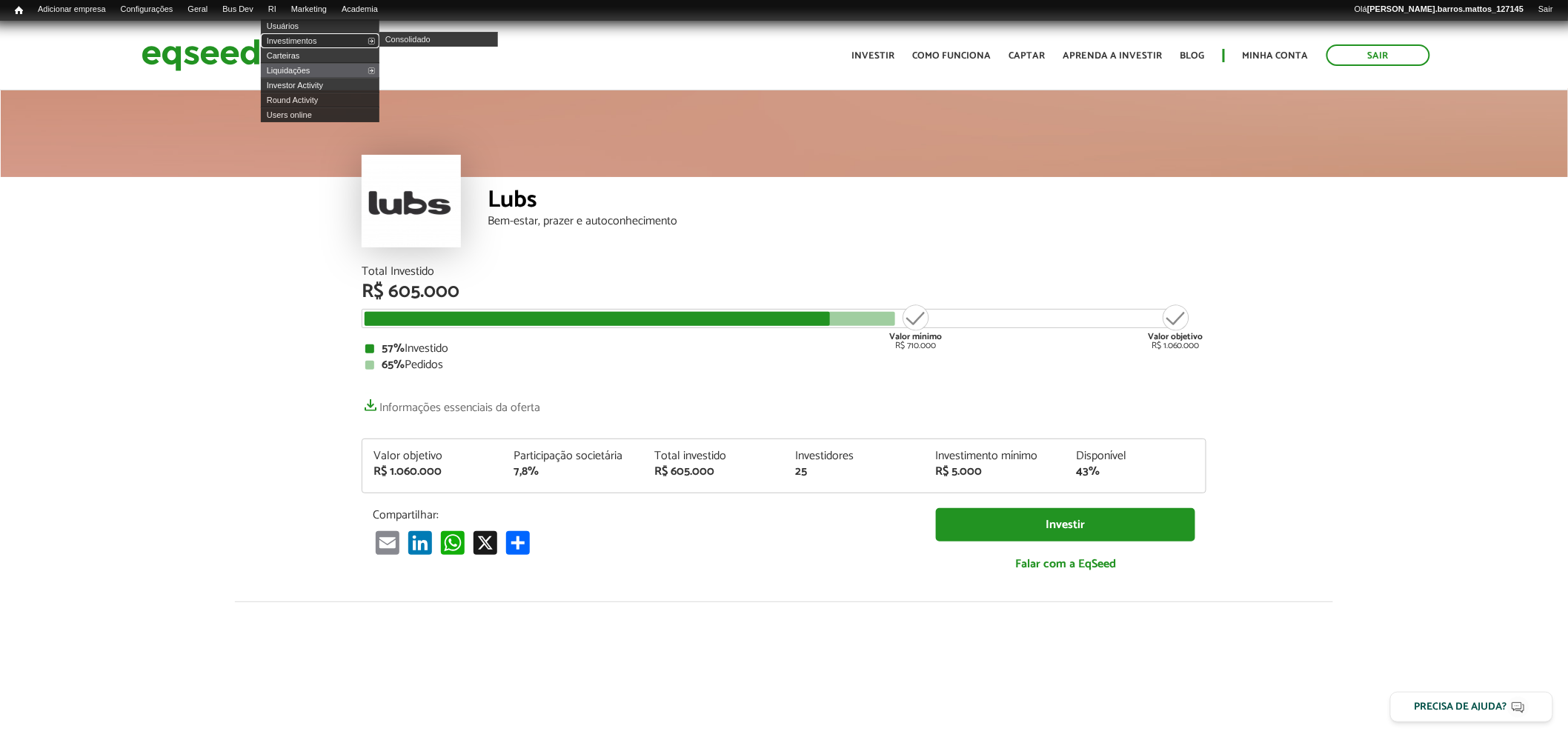
click at [305, 37] on link "Investimentos" at bounding box center [320, 40] width 119 height 14
